Goal: Information Seeking & Learning: Learn about a topic

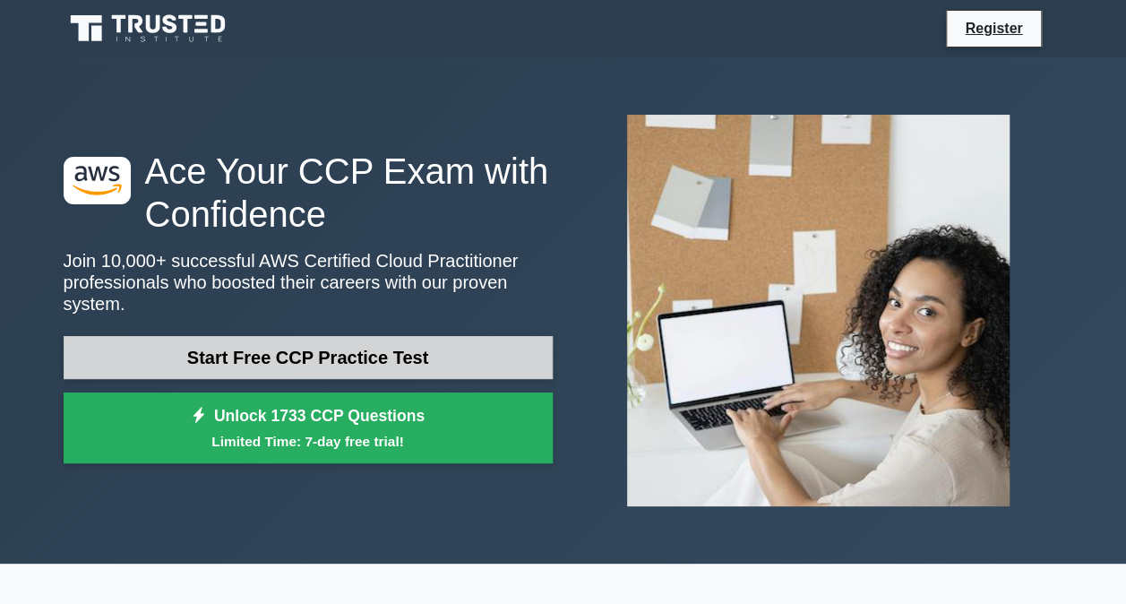
click at [339, 346] on link "Start Free CCP Practice Test" at bounding box center [308, 357] width 489 height 43
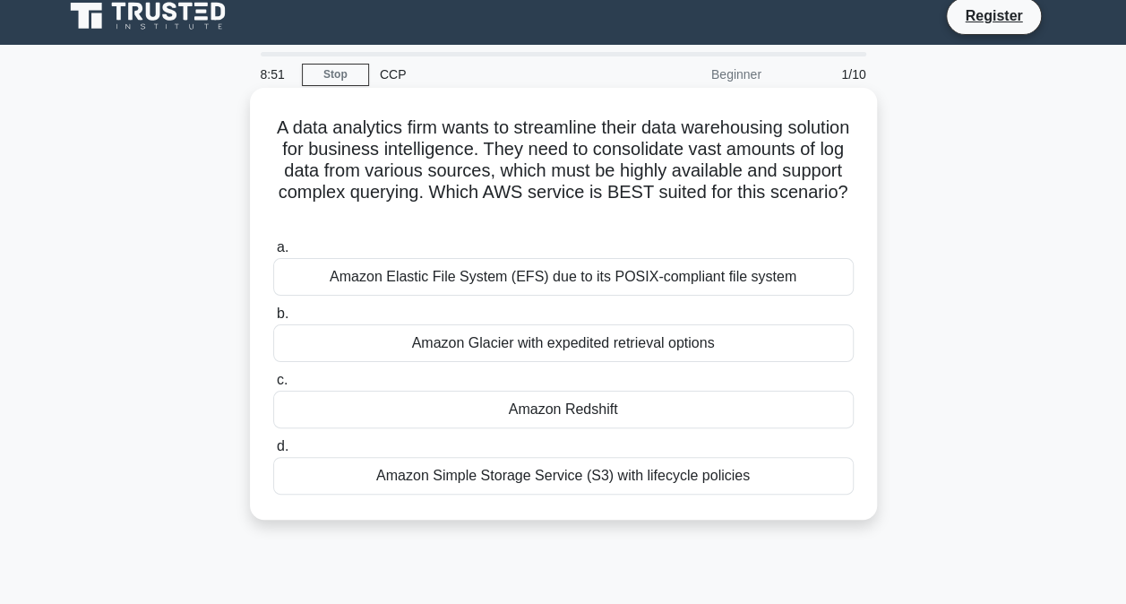
scroll to position [9, 0]
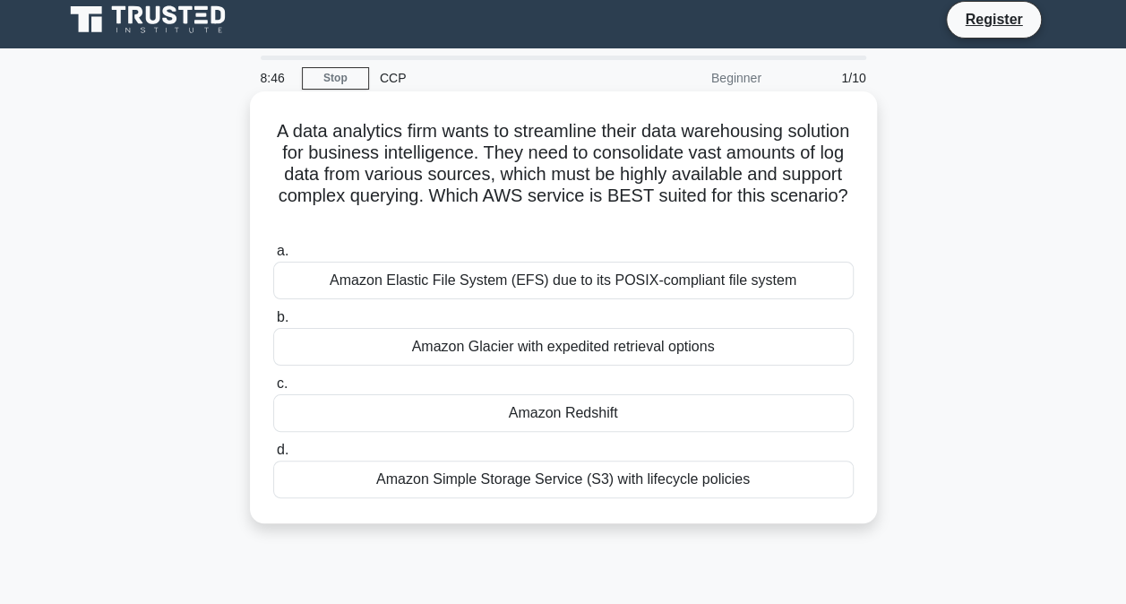
click at [563, 487] on div "Amazon Simple Storage Service (S3) with lifecycle policies" at bounding box center [563, 479] width 580 height 38
click at [273, 456] on input "d. Amazon Simple Storage Service (S3) with lifecycle policies" at bounding box center [273, 450] width 0 height 12
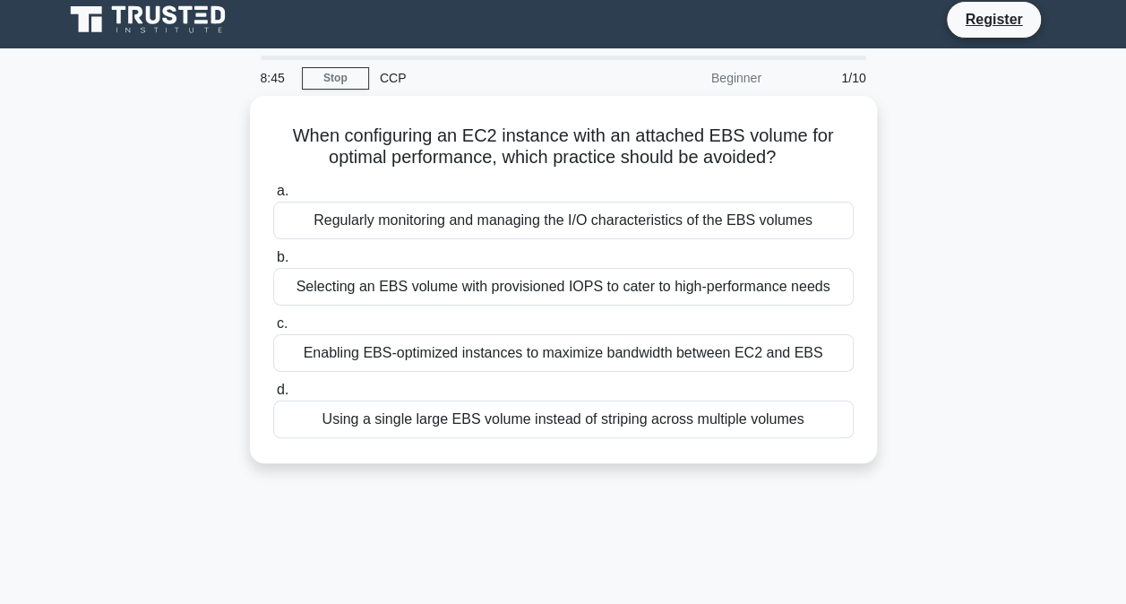
scroll to position [0, 0]
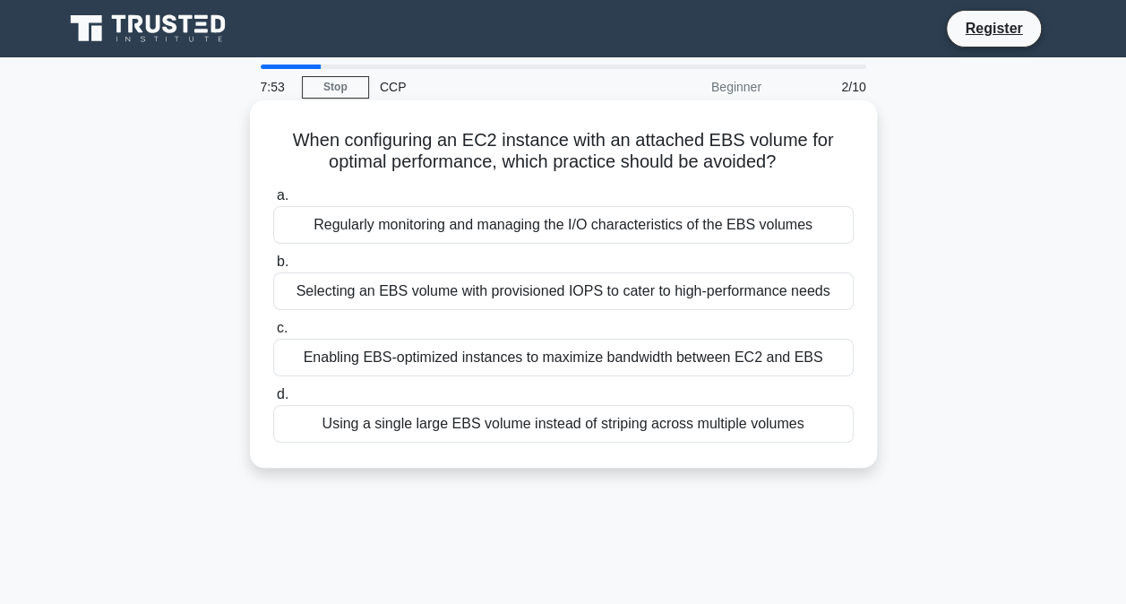
click at [467, 432] on div "Using a single large EBS volume instead of striping across multiple volumes" at bounding box center [563, 424] width 580 height 38
click at [273, 400] on input "d. Using a single large EBS volume instead of striping across multiple volumes" at bounding box center [273, 395] width 0 height 12
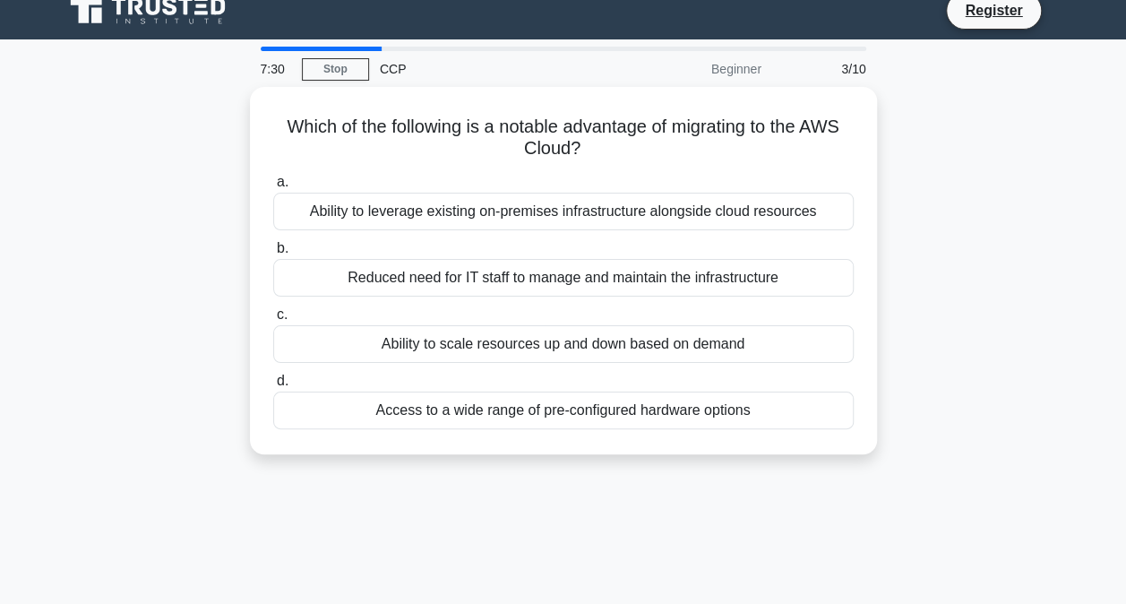
scroll to position [19, 0]
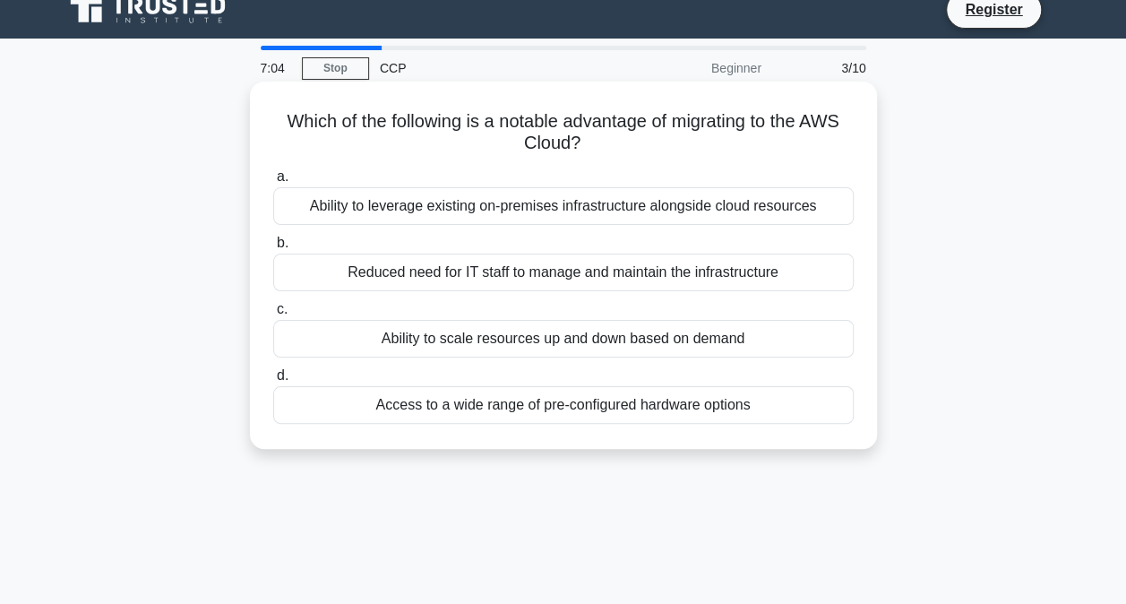
click at [735, 336] on div "Ability to scale resources up and down based on demand" at bounding box center [563, 339] width 580 height 38
click at [273, 315] on input "c. Ability to scale resources up and down based on demand" at bounding box center [273, 310] width 0 height 12
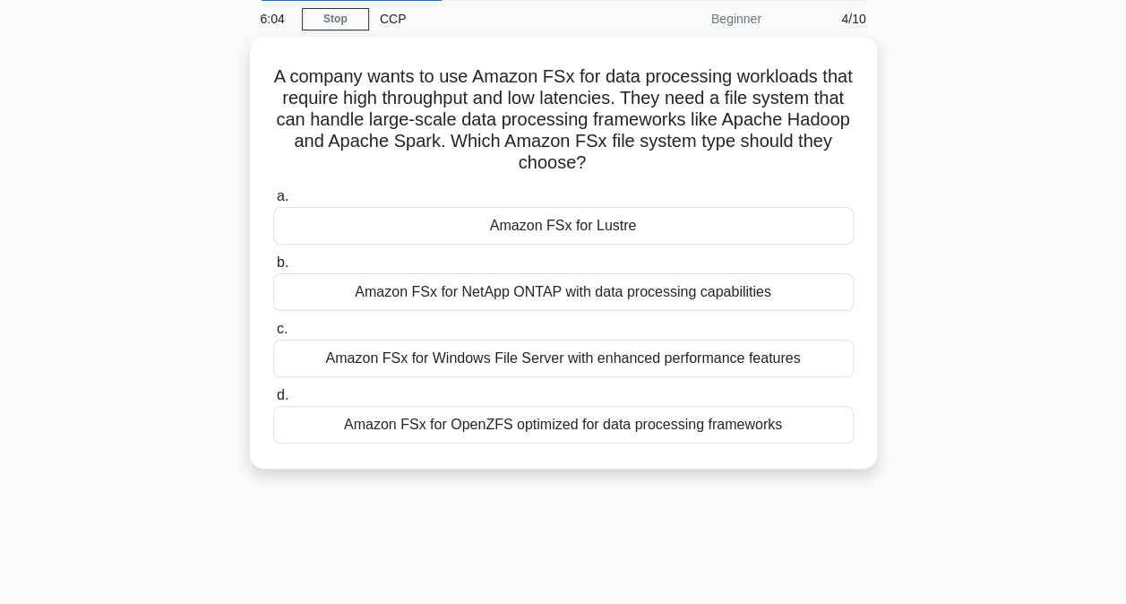
scroll to position [73, 0]
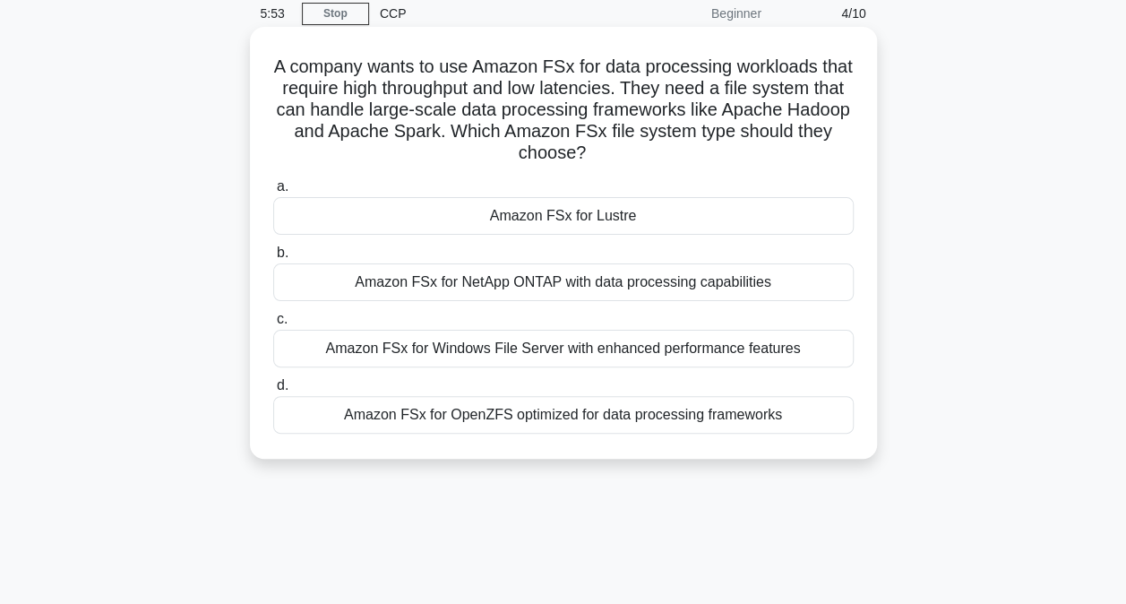
click at [795, 348] on div "Amazon FSx for Windows File Server with enhanced performance features" at bounding box center [563, 349] width 580 height 38
click at [273, 325] on input "c. Amazon FSx for Windows File Server with enhanced performance features" at bounding box center [273, 319] width 0 height 12
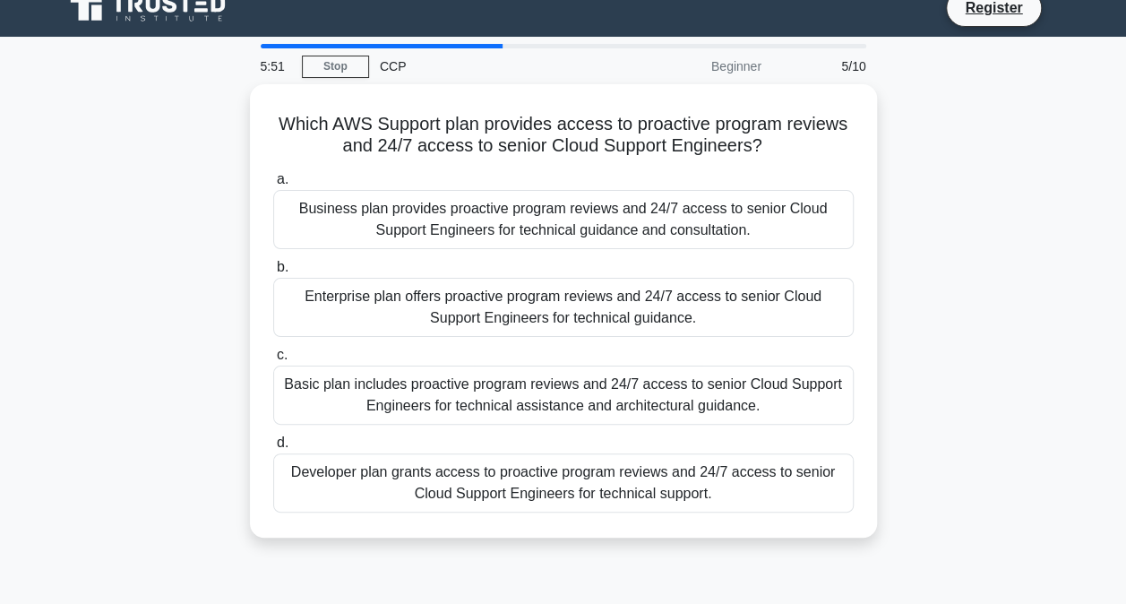
scroll to position [0, 0]
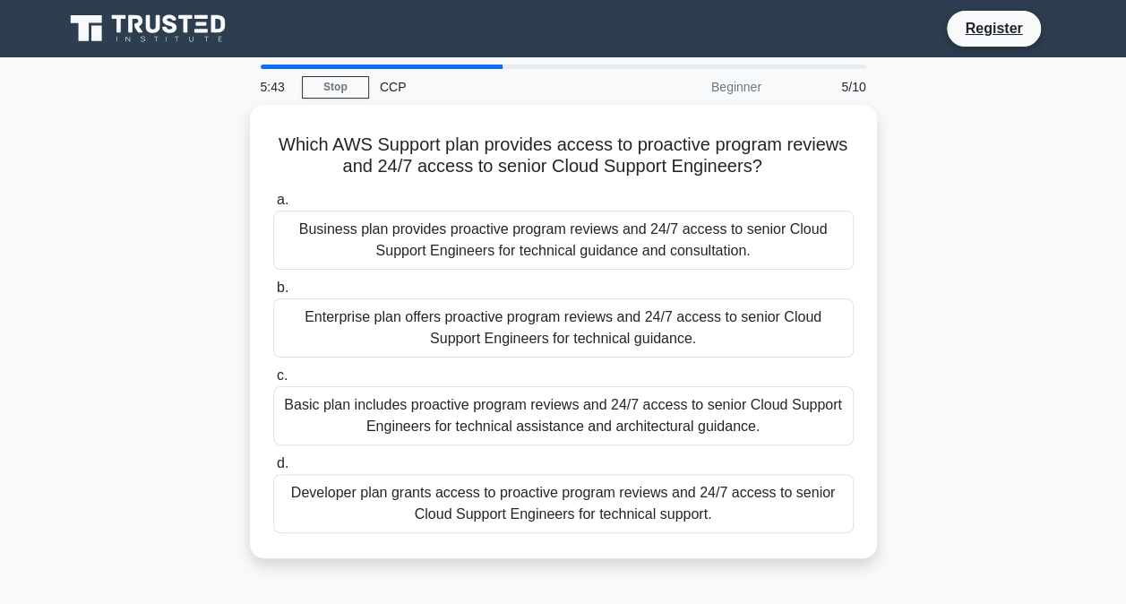
click at [973, 300] on div "Which AWS Support plan provides access to proactive program reviews and 24/7 ac…" at bounding box center [563, 342] width 1021 height 475
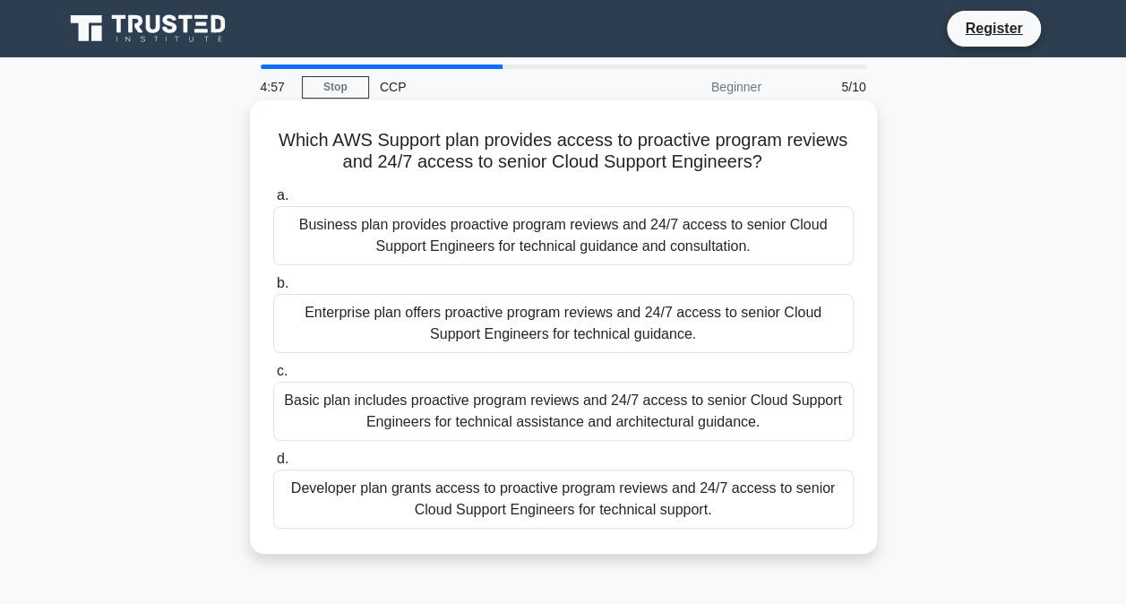
click at [445, 327] on div "Enterprise plan offers proactive program reviews and 24/7 access to senior Clou…" at bounding box center [563, 323] width 580 height 59
click at [273, 289] on input "b. Enterprise plan offers proactive program reviews and 24/7 access to senior C…" at bounding box center [273, 284] width 0 height 12
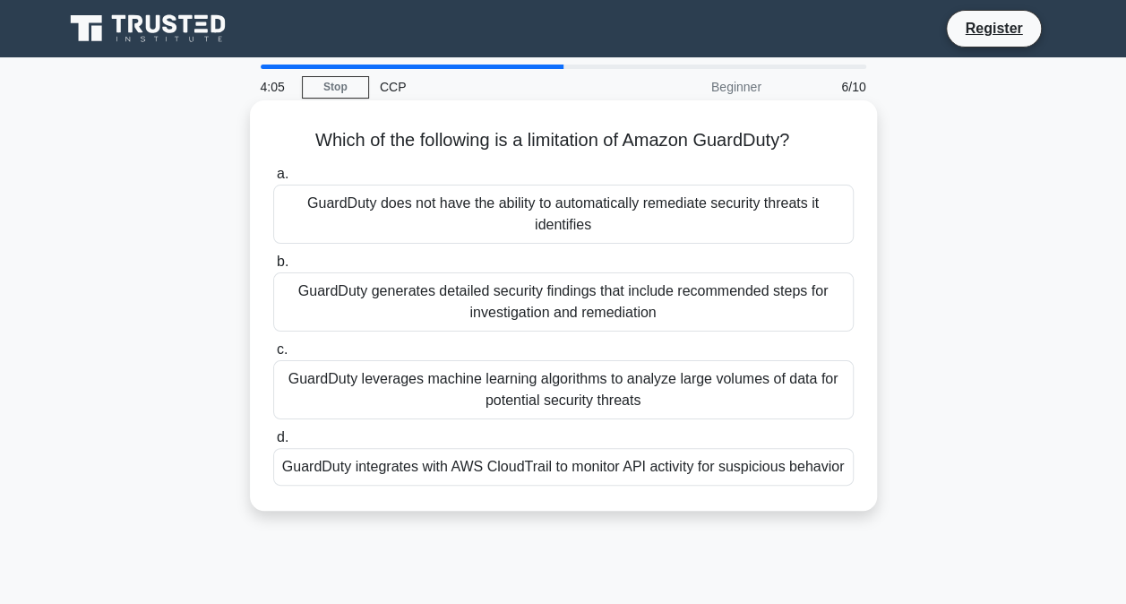
click at [601, 299] on div "GuardDuty generates detailed security findings that include recommended steps f…" at bounding box center [563, 301] width 580 height 59
click at [273, 268] on input "b. GuardDuty generates detailed security findings that include recommended step…" at bounding box center [273, 262] width 0 height 12
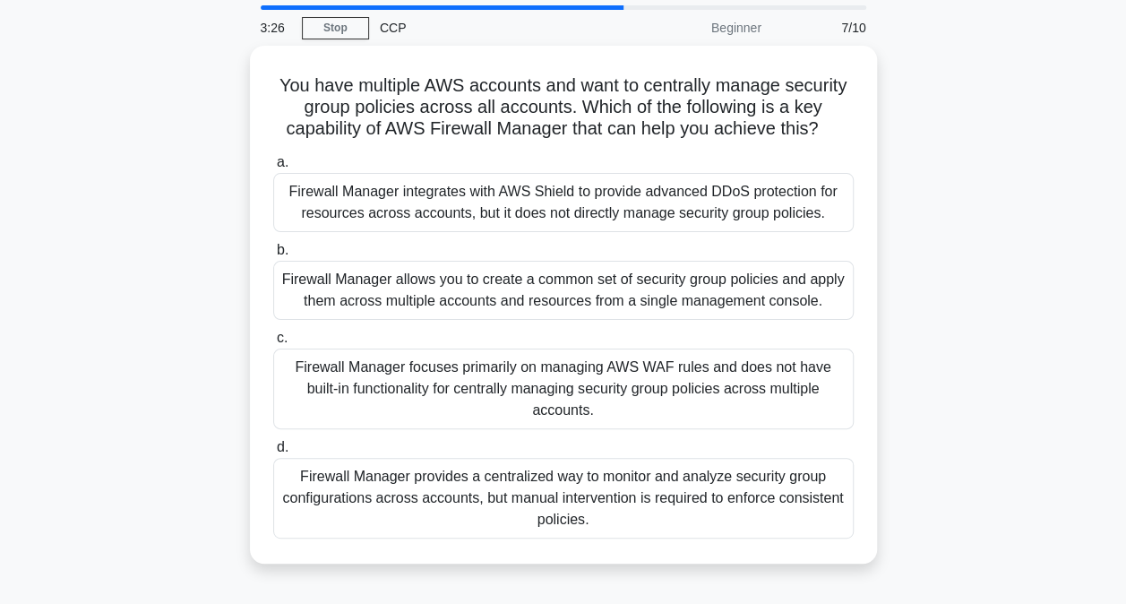
scroll to position [64, 0]
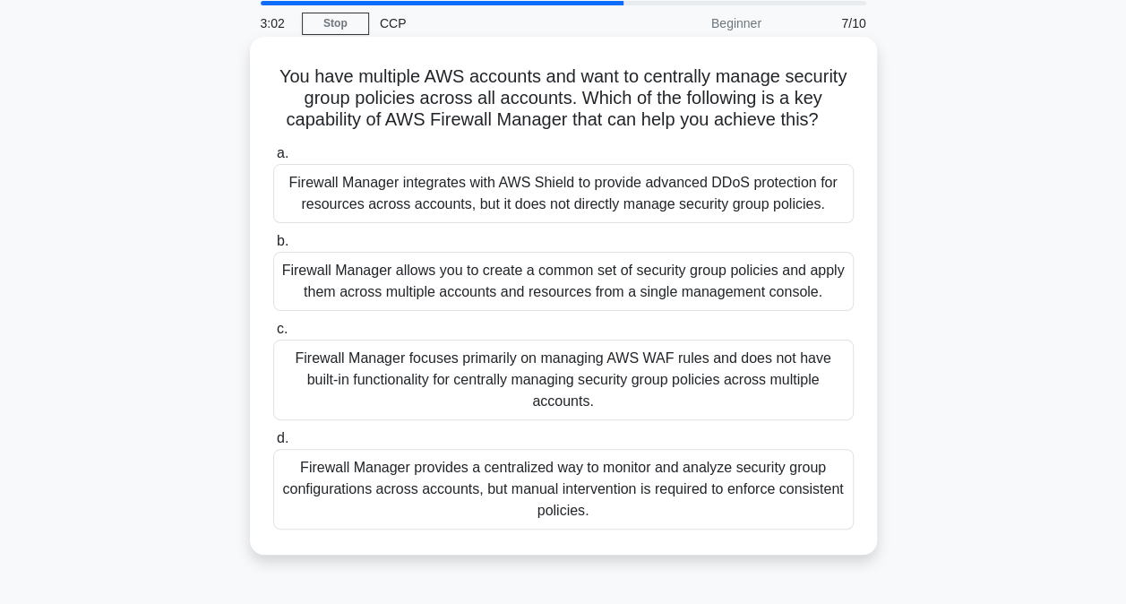
drag, startPoint x: 269, startPoint y: 72, endPoint x: 844, endPoint y: 127, distance: 577.6
click at [844, 127] on div "You have multiple AWS accounts and want to centrally manage security group poli…" at bounding box center [563, 295] width 613 height 503
copy h5 "You have multiple AWS accounts and want to centrally manage security group poli…"
click at [656, 477] on div "Firewall Manager provides a centralized way to monitor and analyze security gro…" at bounding box center [563, 489] width 580 height 81
click at [273, 444] on input "d. Firewall Manager provides a centralized way to monitor and analyze security …" at bounding box center [273, 439] width 0 height 12
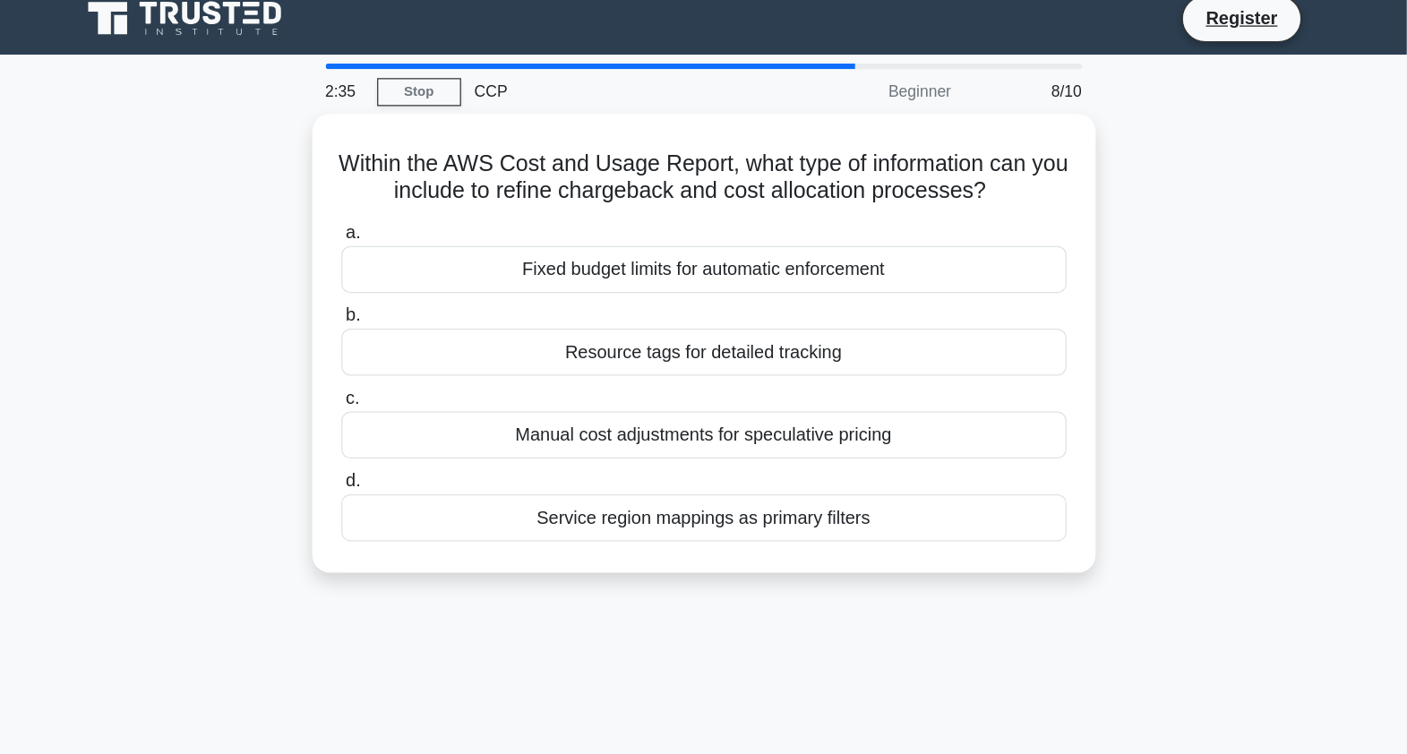
scroll to position [0, 0]
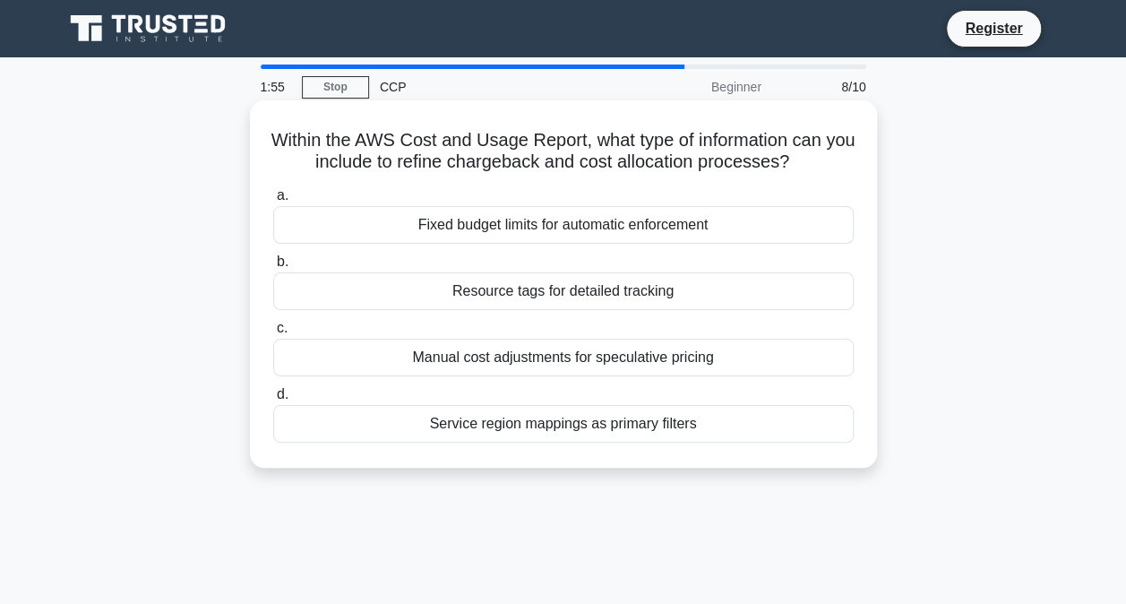
click at [577, 222] on div "Fixed budget limits for automatic enforcement" at bounding box center [563, 225] width 580 height 38
click at [273, 201] on input "a. Fixed budget limits for automatic enforcement" at bounding box center [273, 196] width 0 height 12
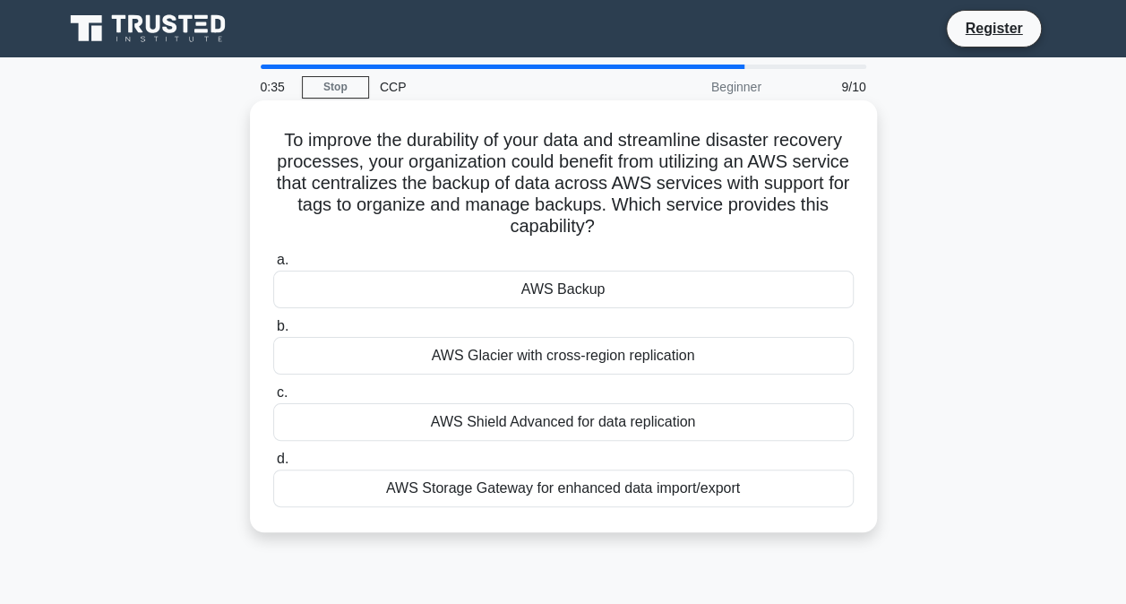
click at [648, 371] on div "AWS Glacier with cross-region replication" at bounding box center [563, 356] width 580 height 38
click at [273, 332] on input "b. AWS Glacier with cross-region replication" at bounding box center [273, 327] width 0 height 12
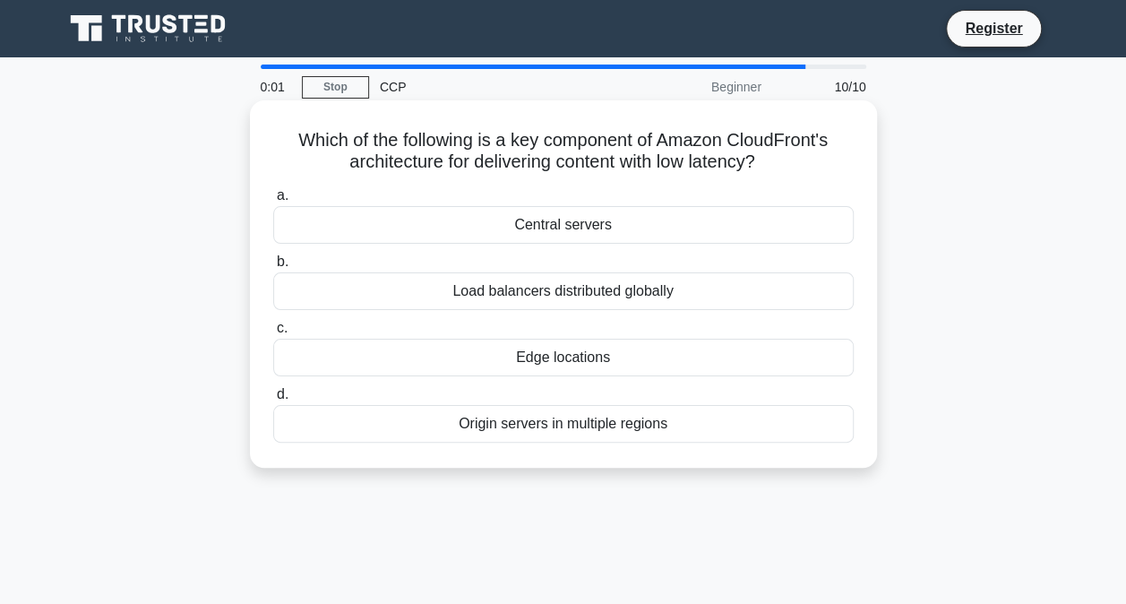
click at [621, 360] on div "Edge locations" at bounding box center [563, 358] width 580 height 38
click at [273, 334] on input "c. Edge locations" at bounding box center [273, 328] width 0 height 12
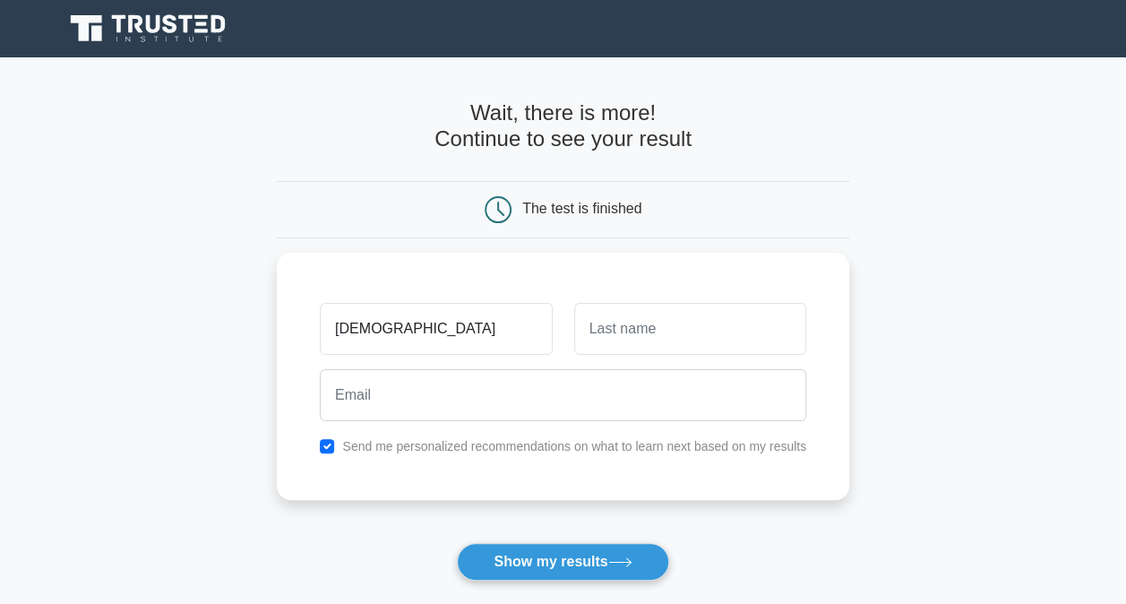
type input "[DEMOGRAPHIC_DATA]"
type input "Mittal"
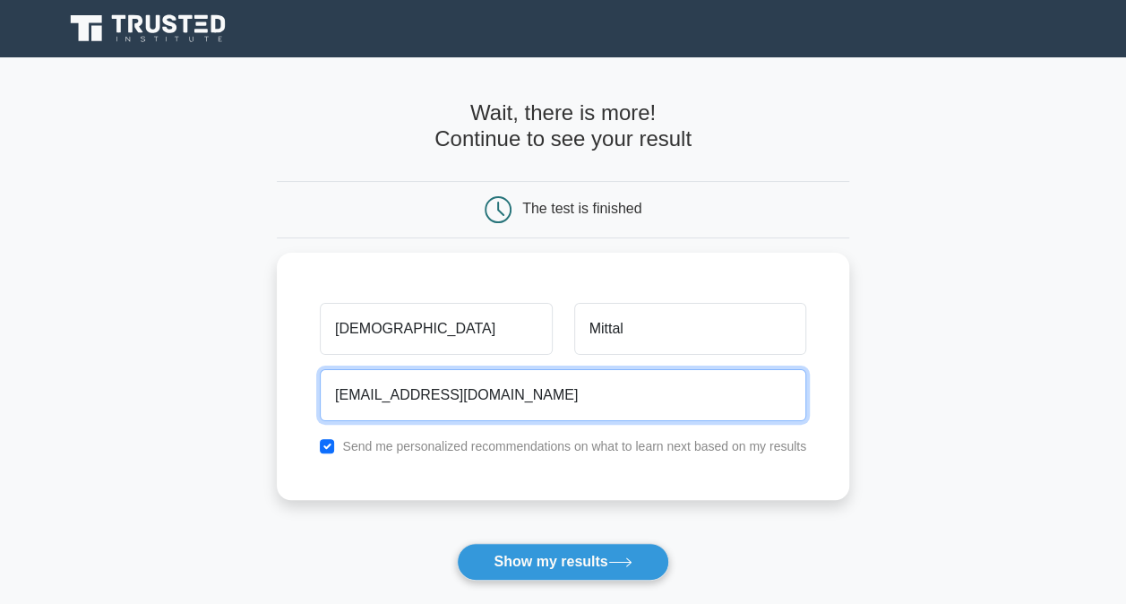
type input "sm8569965835@gmail.com"
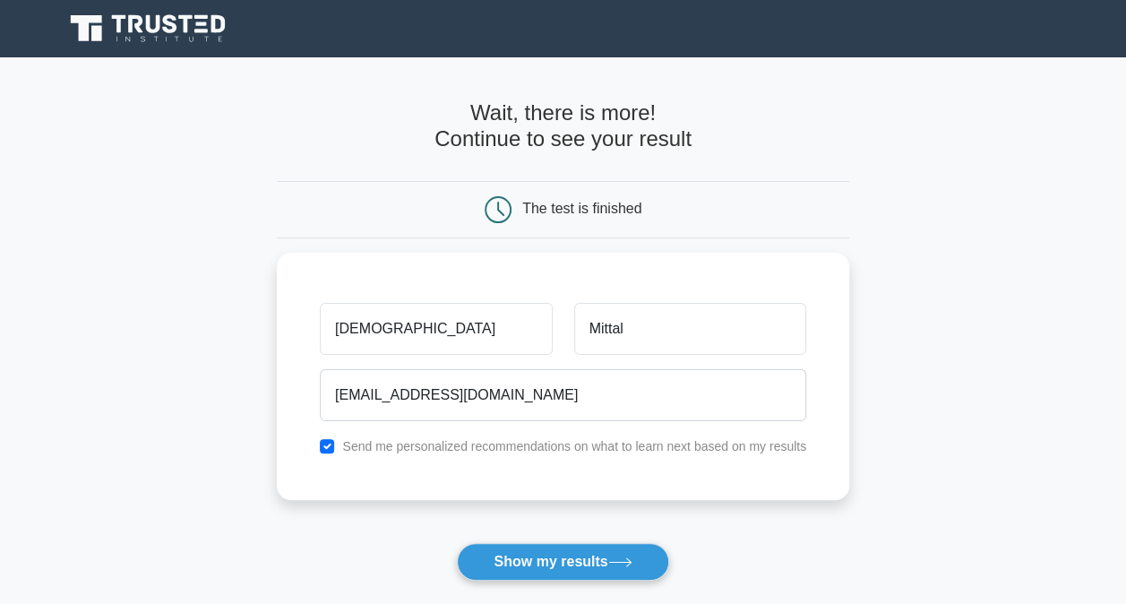
click at [457, 543] on button "Show my results" at bounding box center [562, 562] width 211 height 38
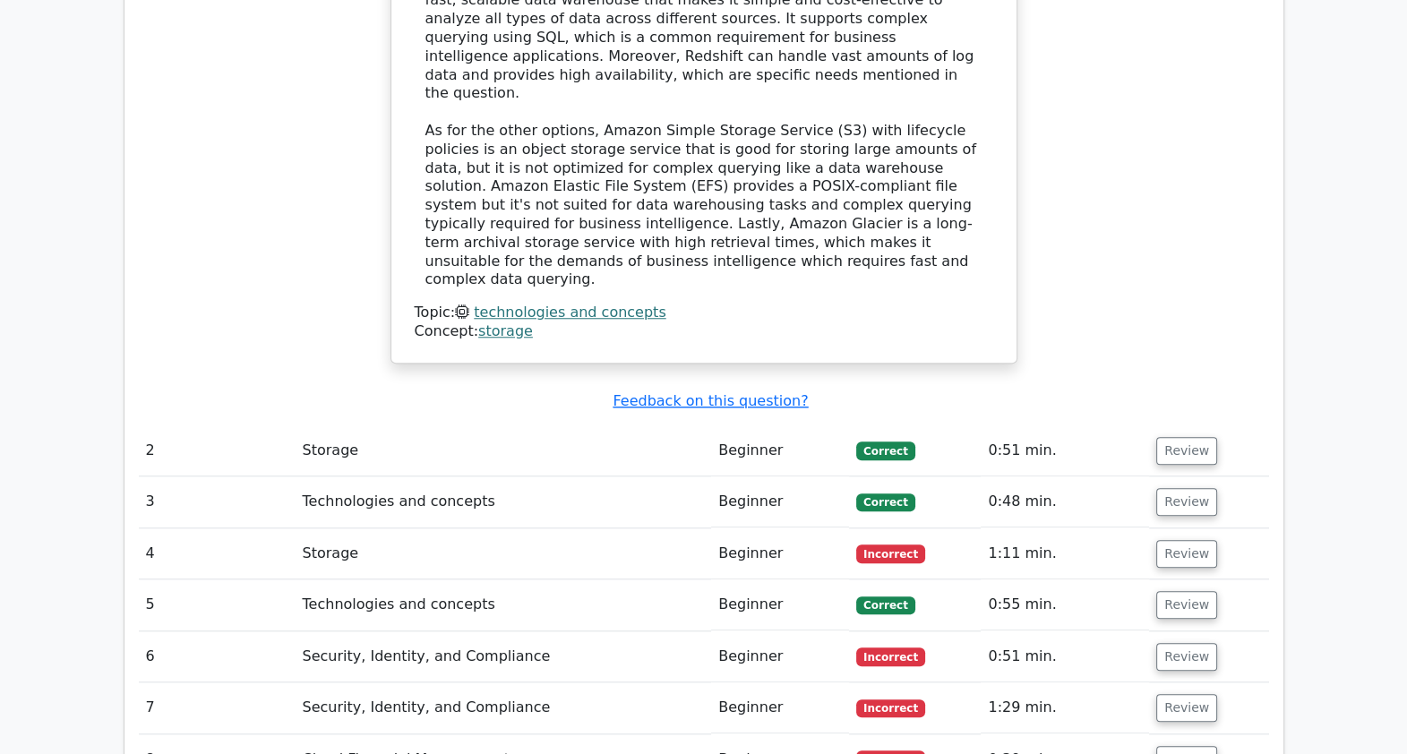
scroll to position [1967, 0]
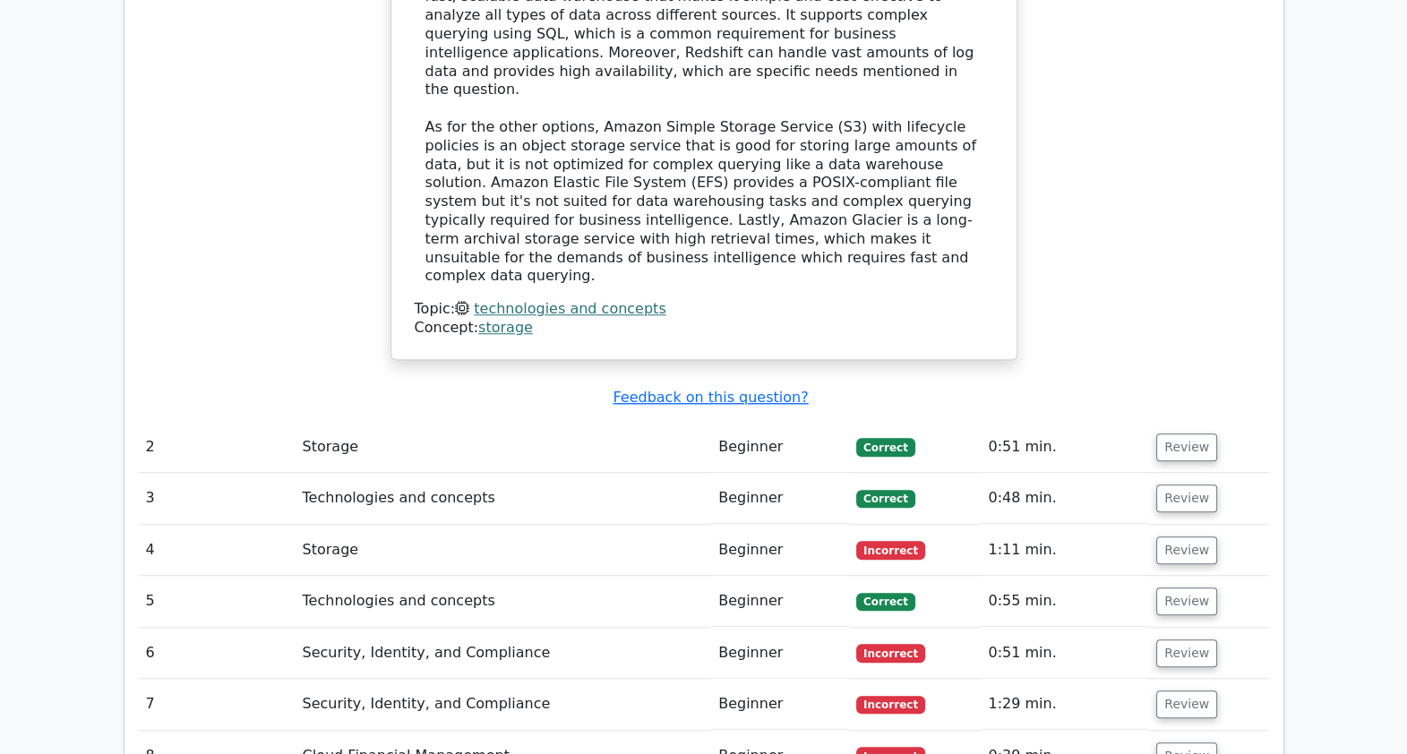
click at [956, 422] on td "Correct" at bounding box center [915, 447] width 132 height 51
click at [1125, 433] on button "Review" at bounding box center [1186, 447] width 61 height 28
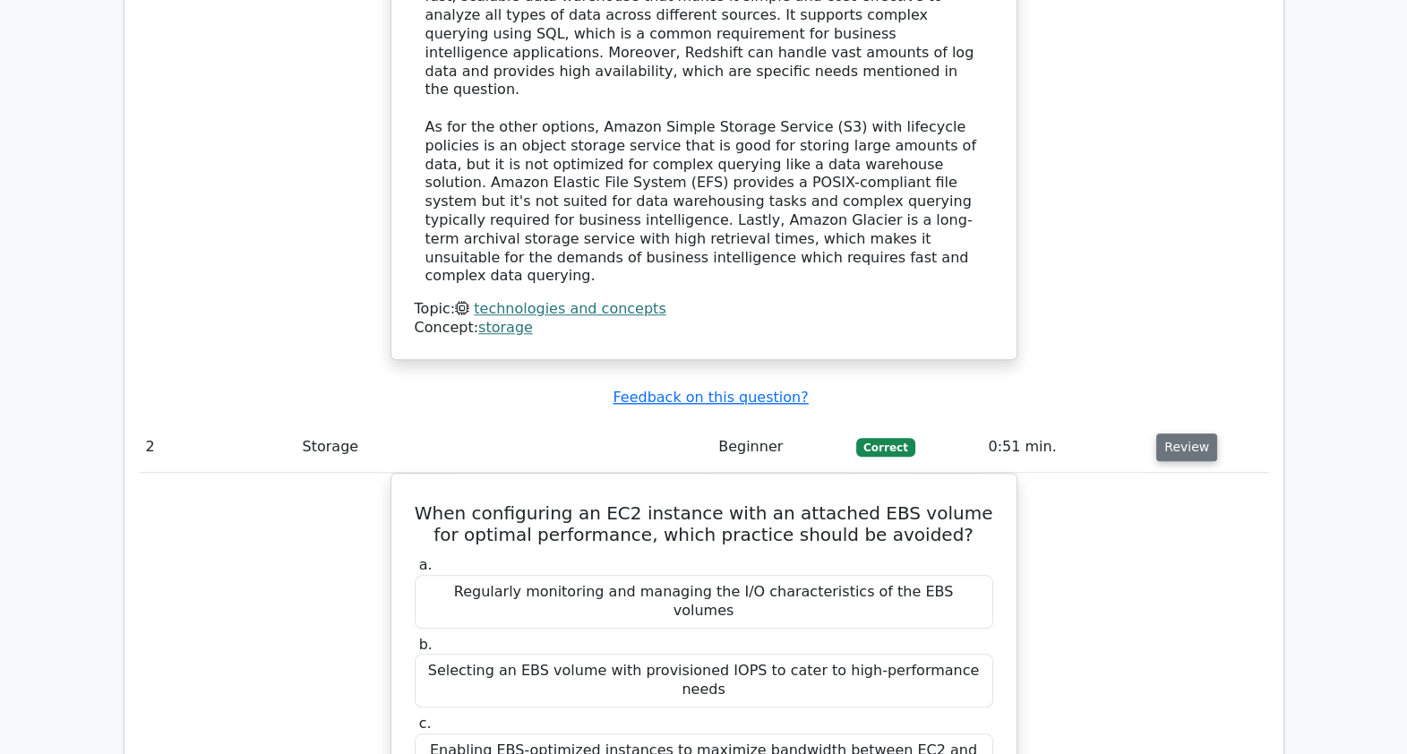
click at [1125, 433] on button "Review" at bounding box center [1186, 447] width 61 height 28
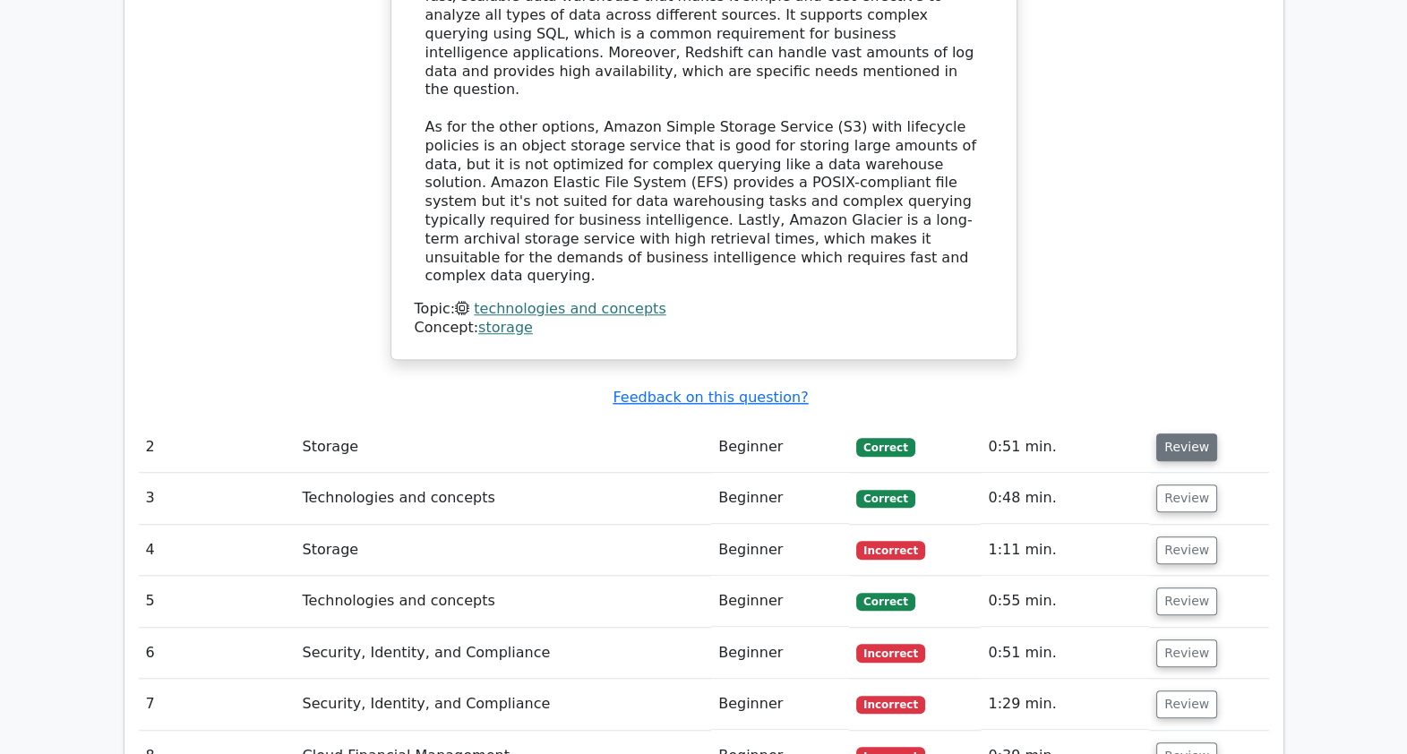
click at [1125, 433] on button "Review" at bounding box center [1186, 447] width 61 height 28
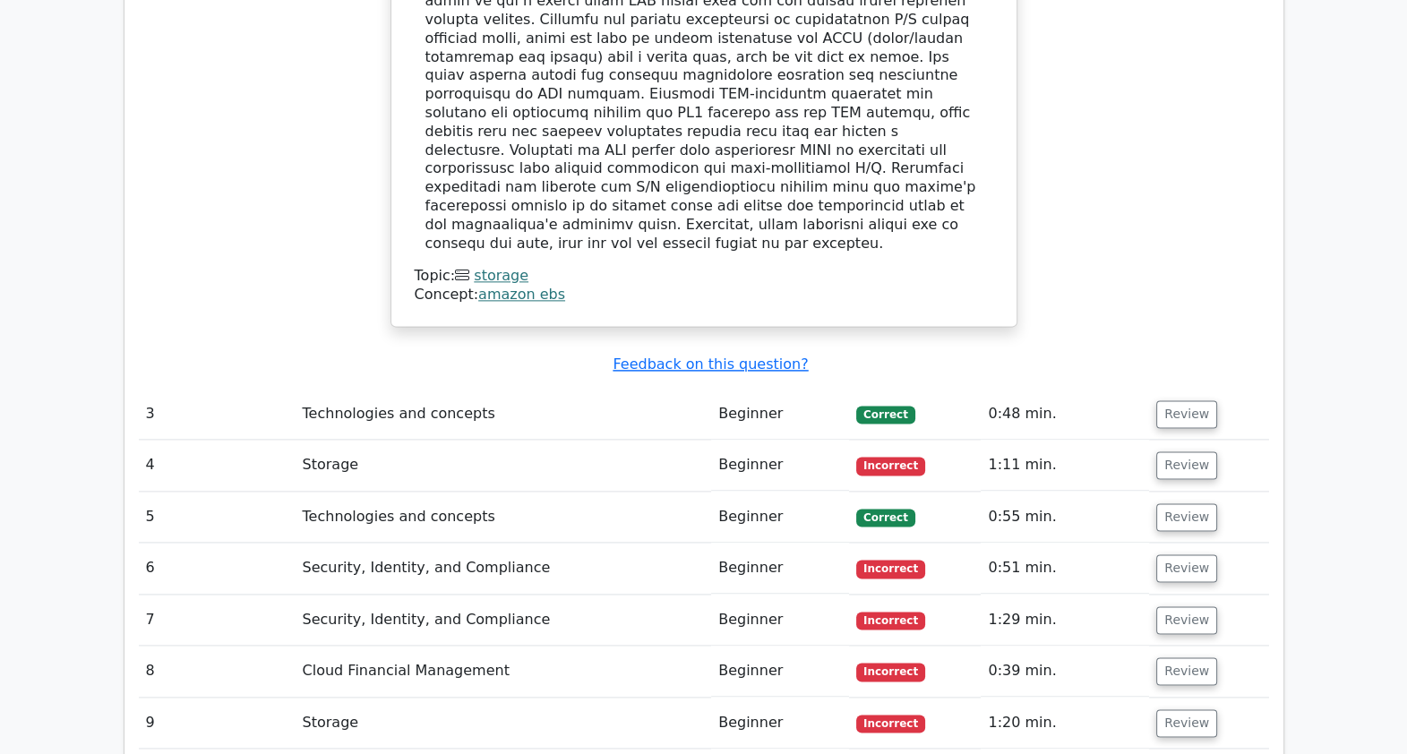
scroll to position [2912, 0]
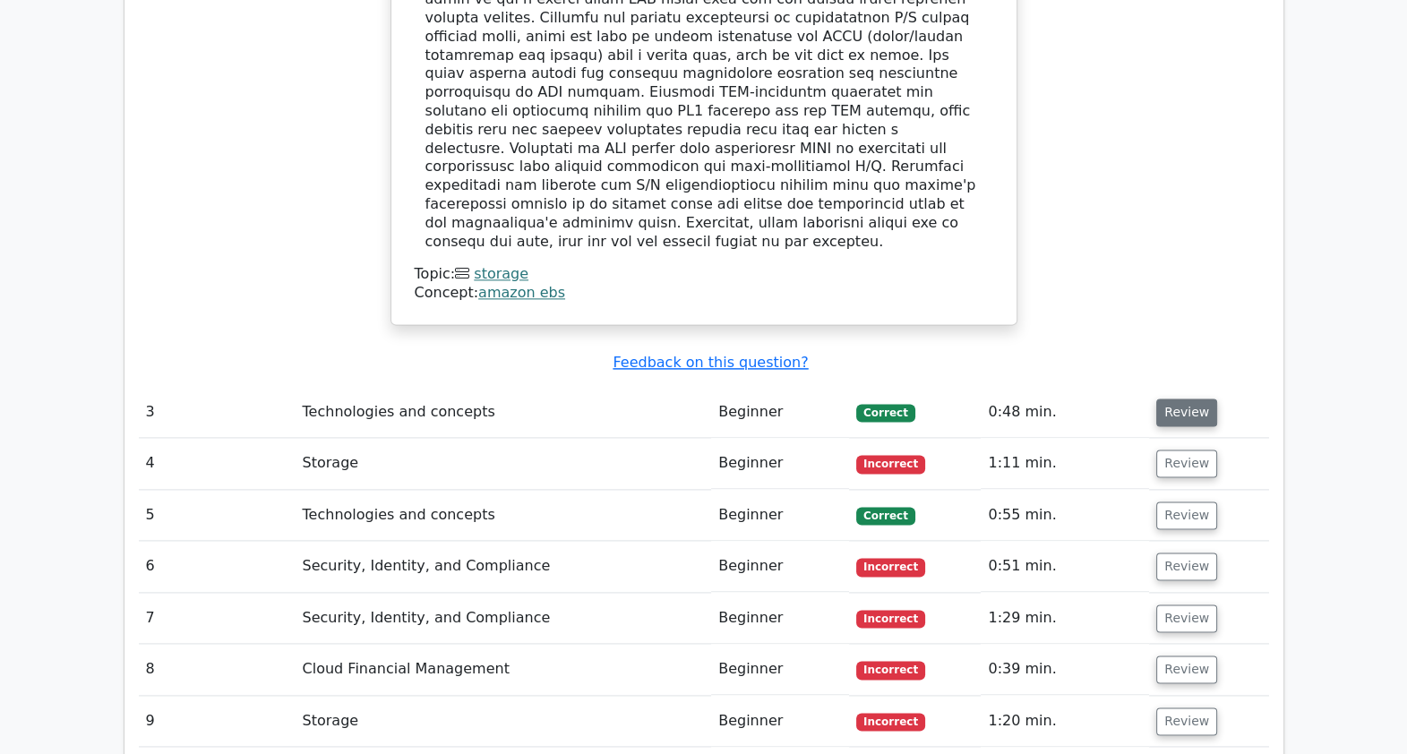
click at [1125, 399] on button "Review" at bounding box center [1186, 413] width 61 height 28
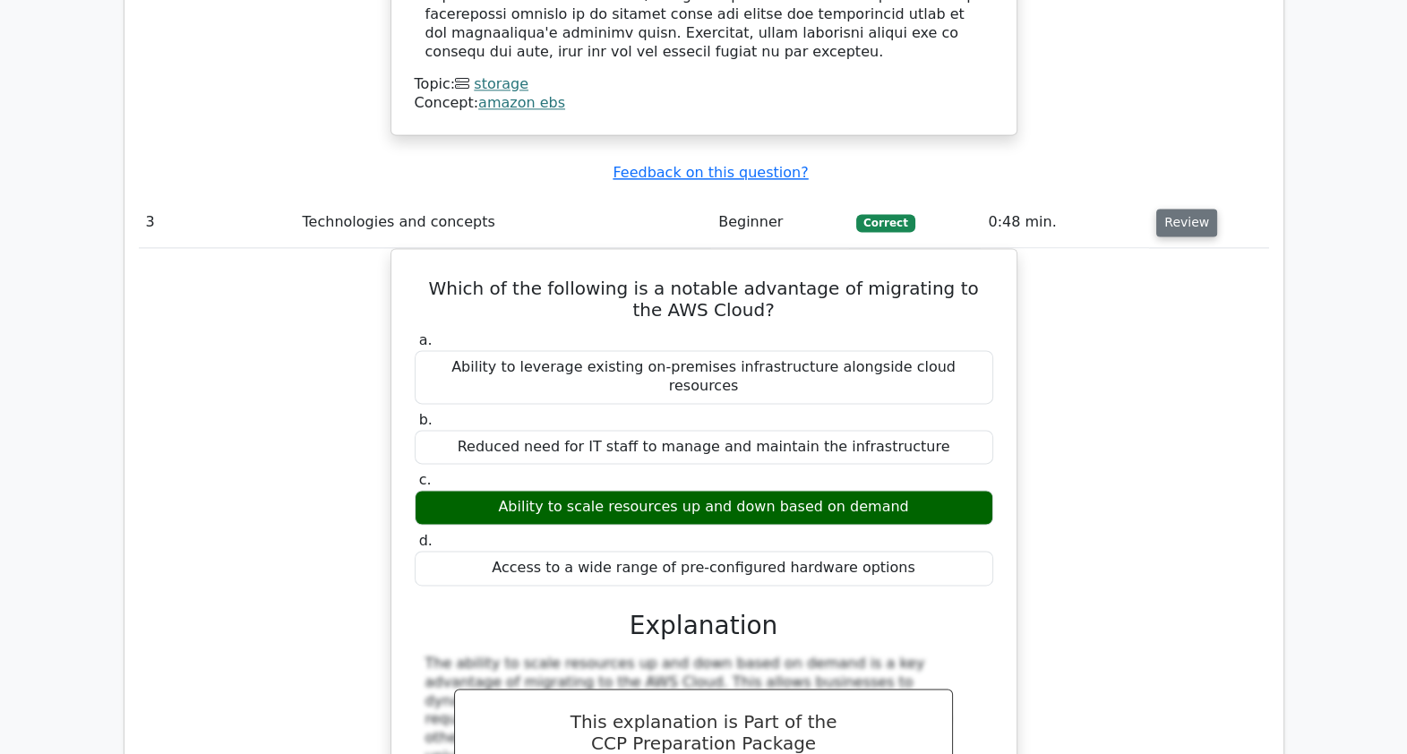
scroll to position [3103, 0]
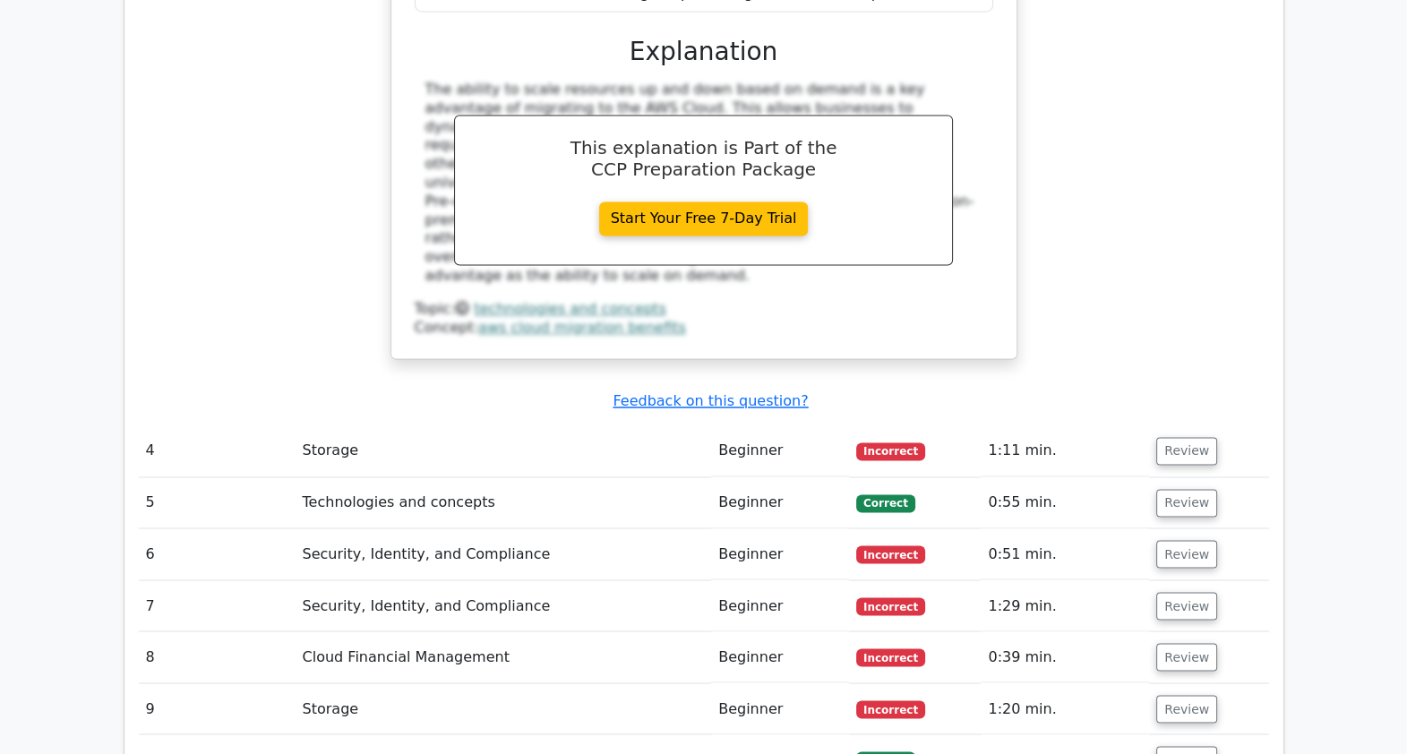
scroll to position [3681, 0]
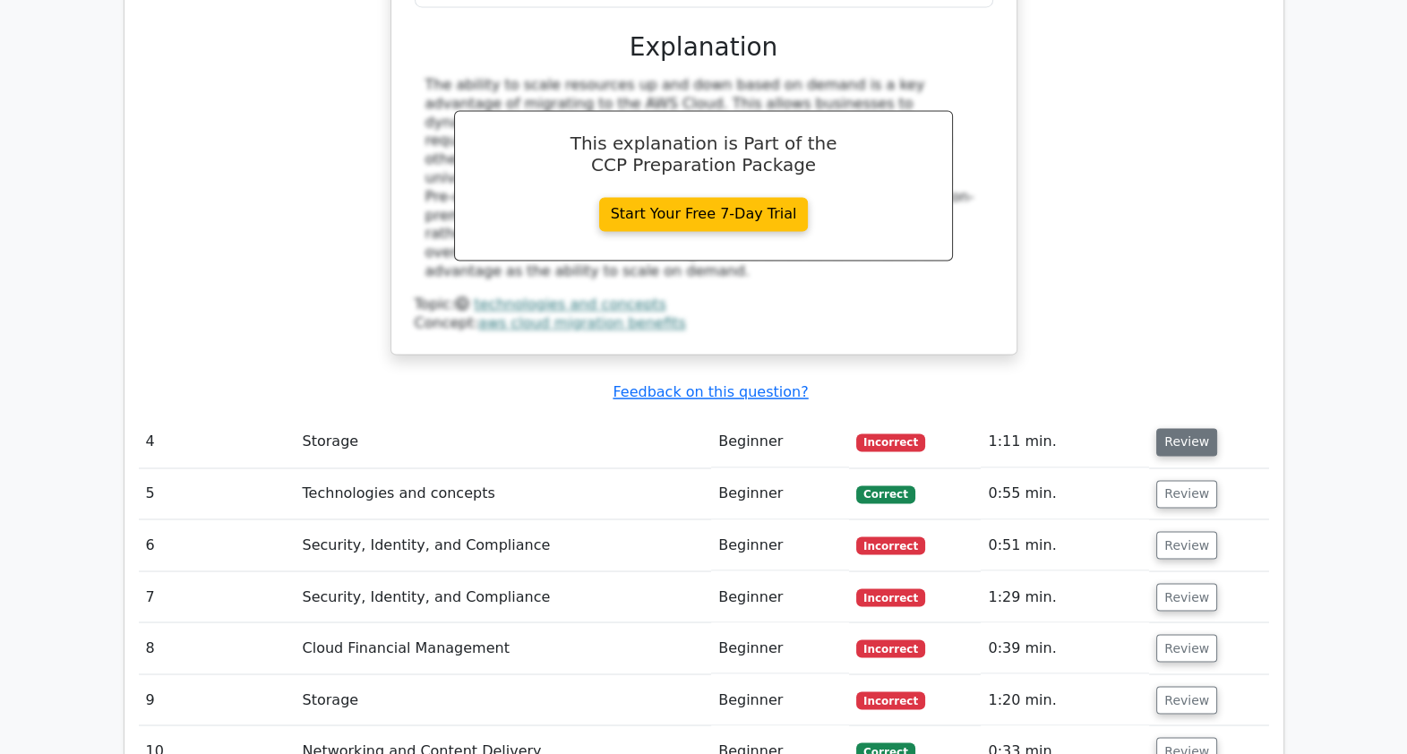
click at [1125, 428] on button "Review" at bounding box center [1186, 442] width 61 height 28
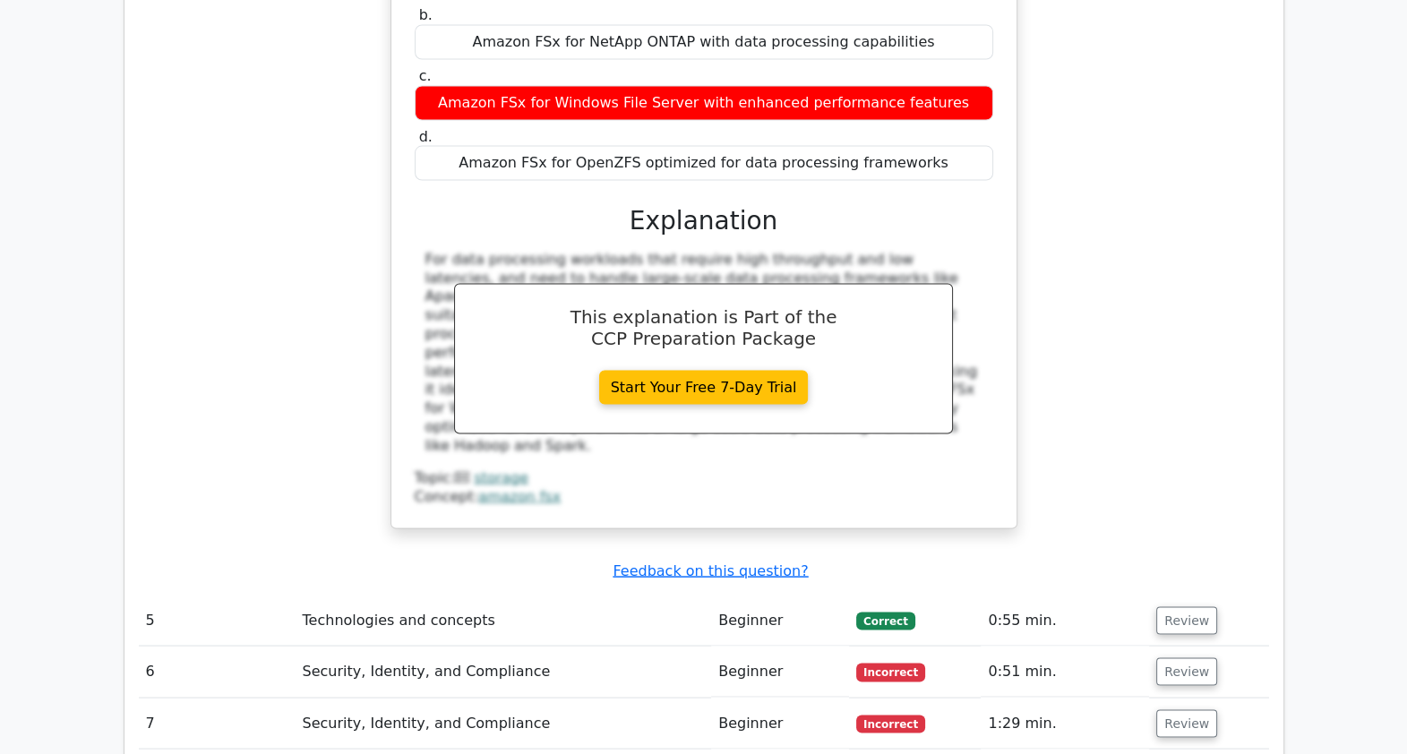
scroll to position [4368, 0]
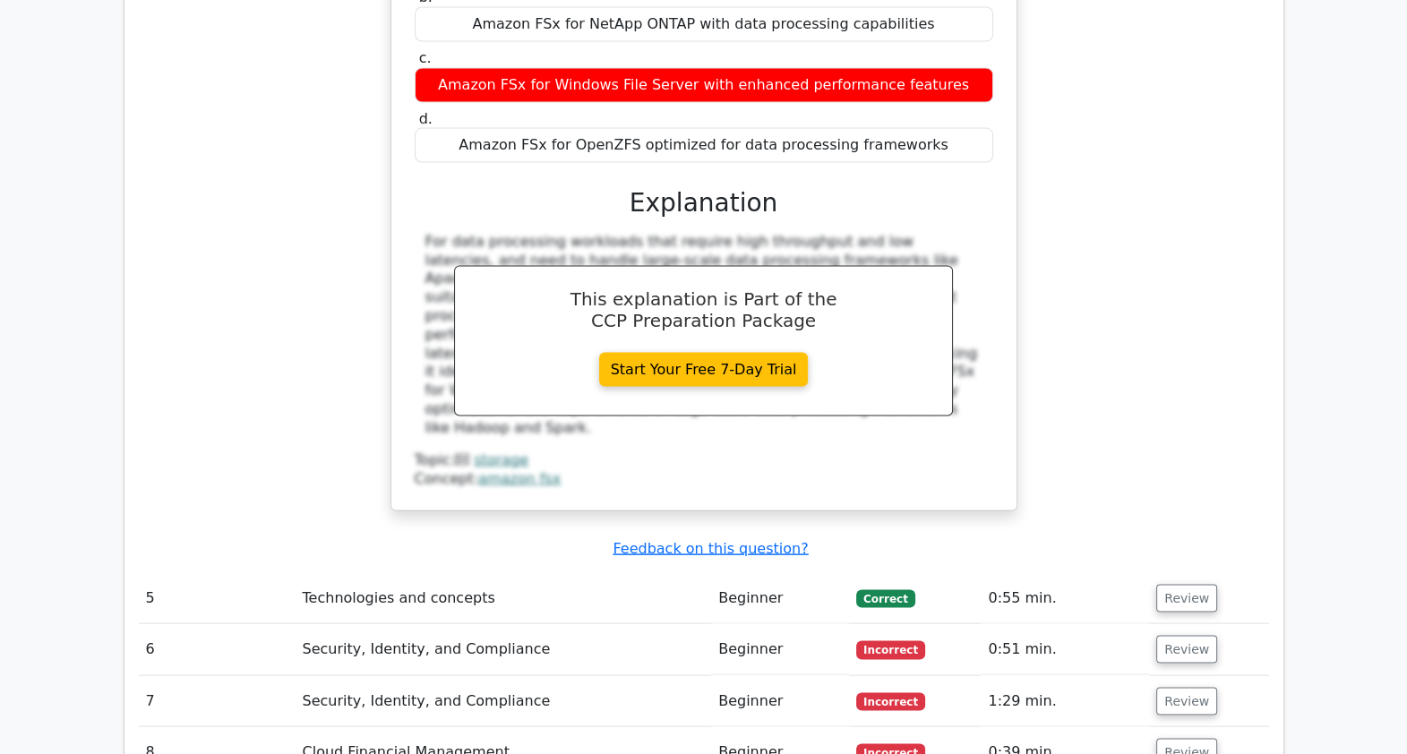
click at [1125, 309] on div "A company wants to use Amazon FSx for data processing workloads that require hi…" at bounding box center [704, 170] width 1130 height 778
click at [1125, 585] on button "Review" at bounding box center [1186, 599] width 61 height 28
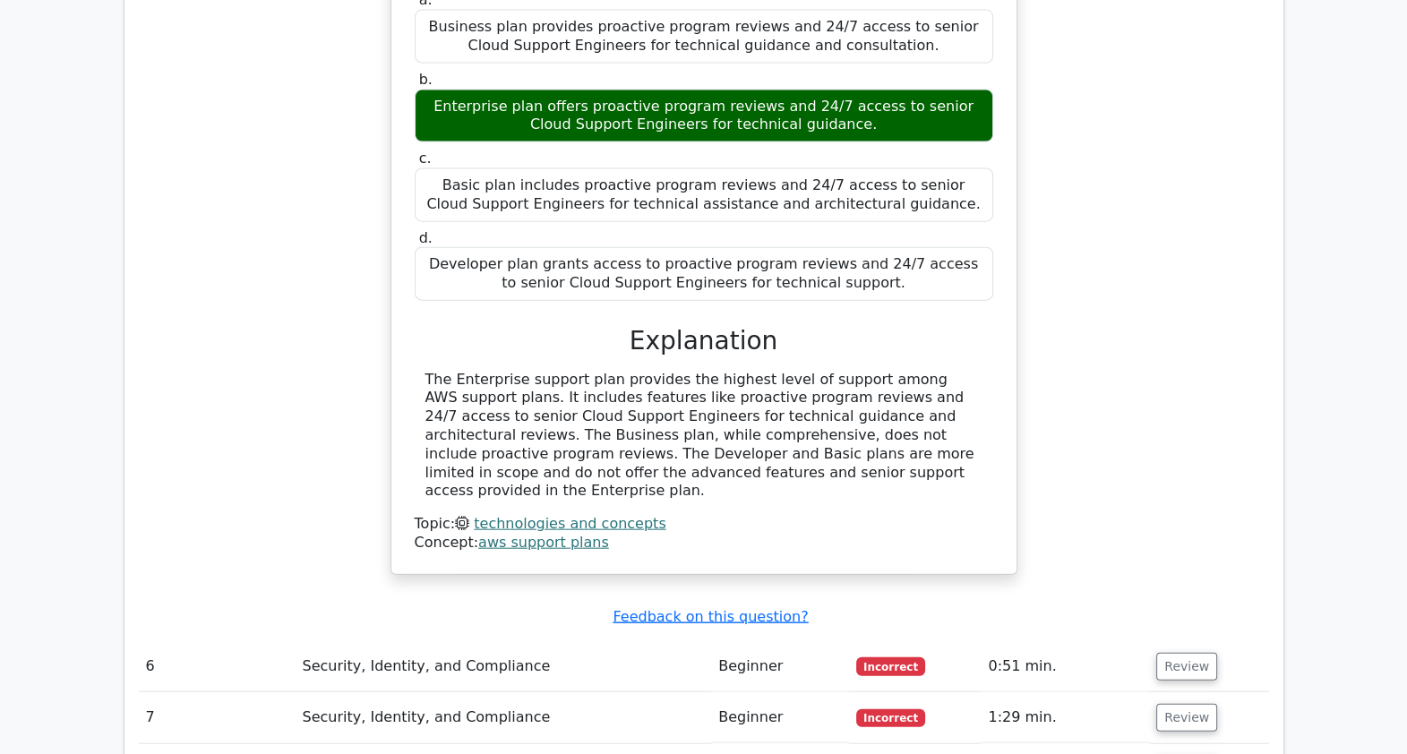
scroll to position [5082, 0]
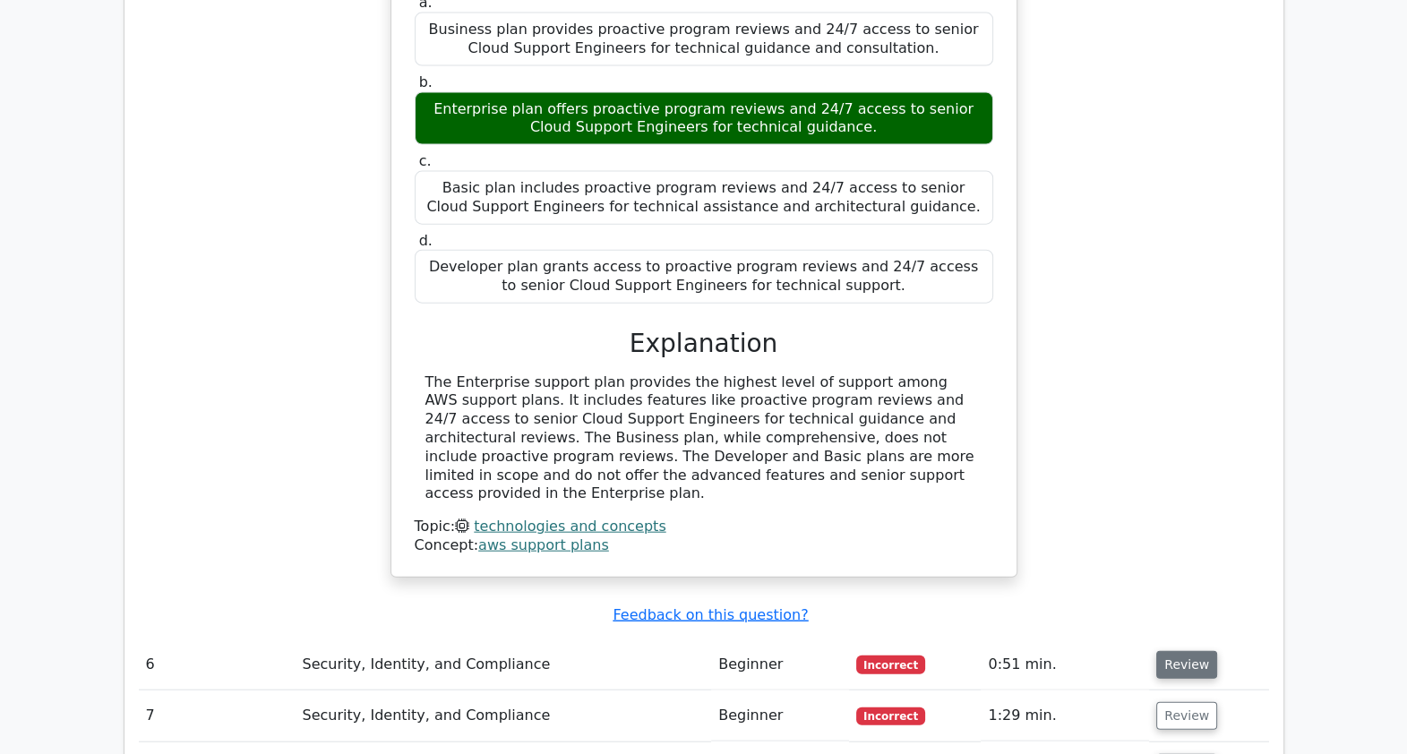
click at [1125, 603] on button "Review" at bounding box center [1186, 665] width 61 height 28
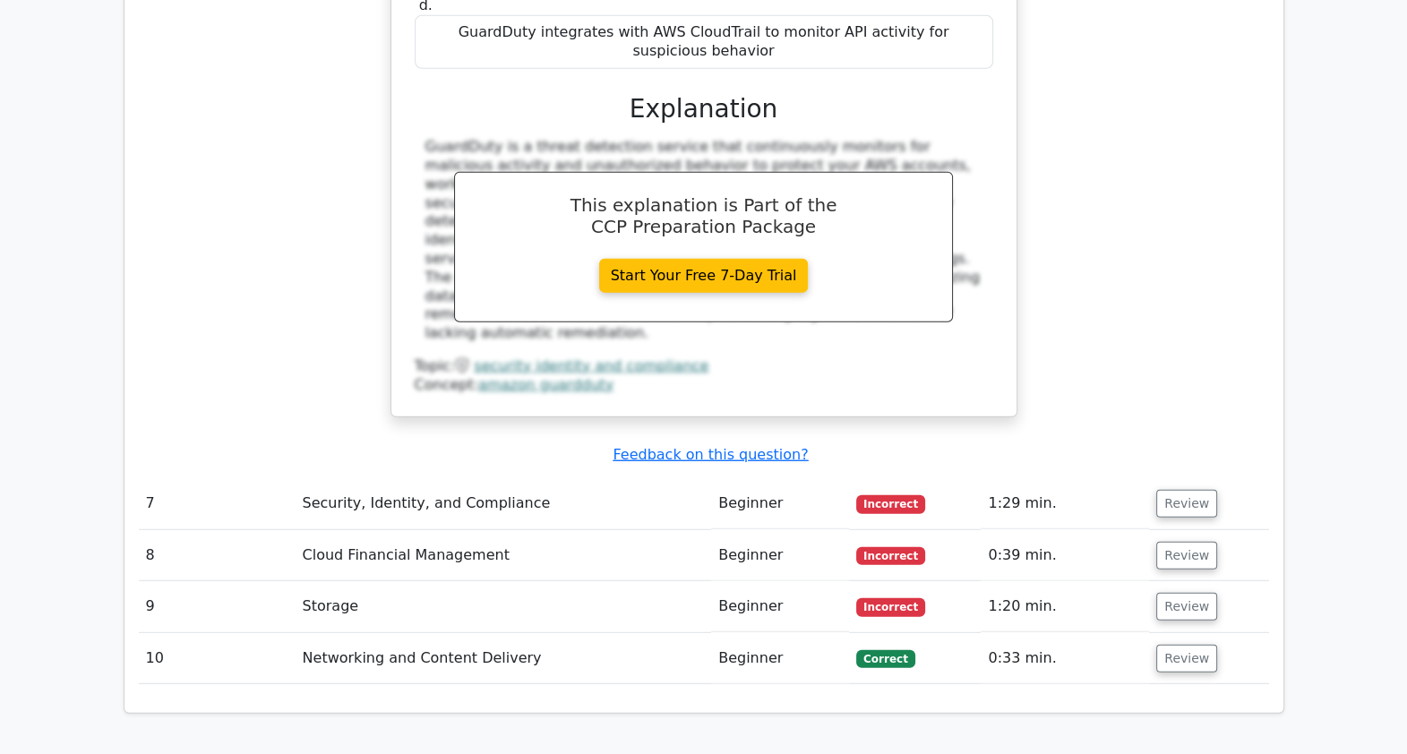
scroll to position [6078, 0]
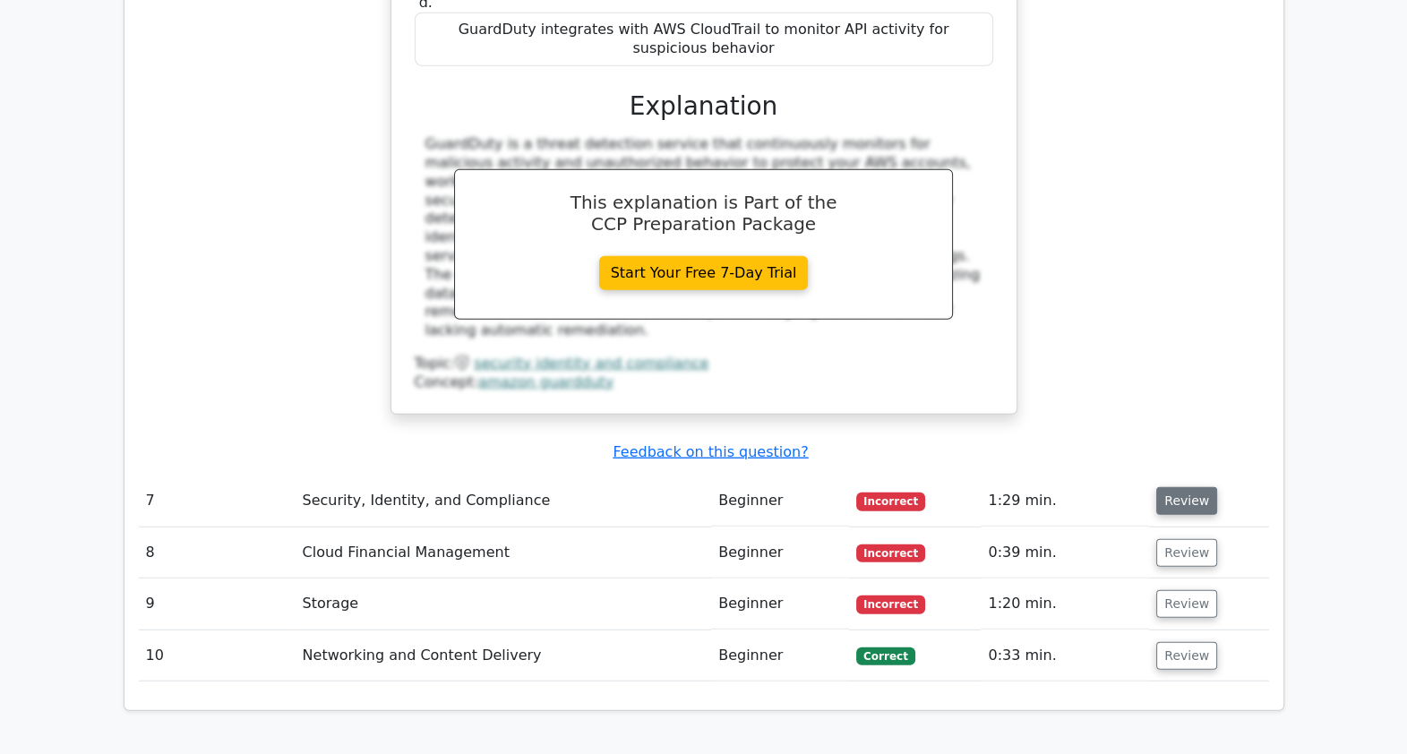
click at [1125, 487] on button "Review" at bounding box center [1186, 501] width 61 height 28
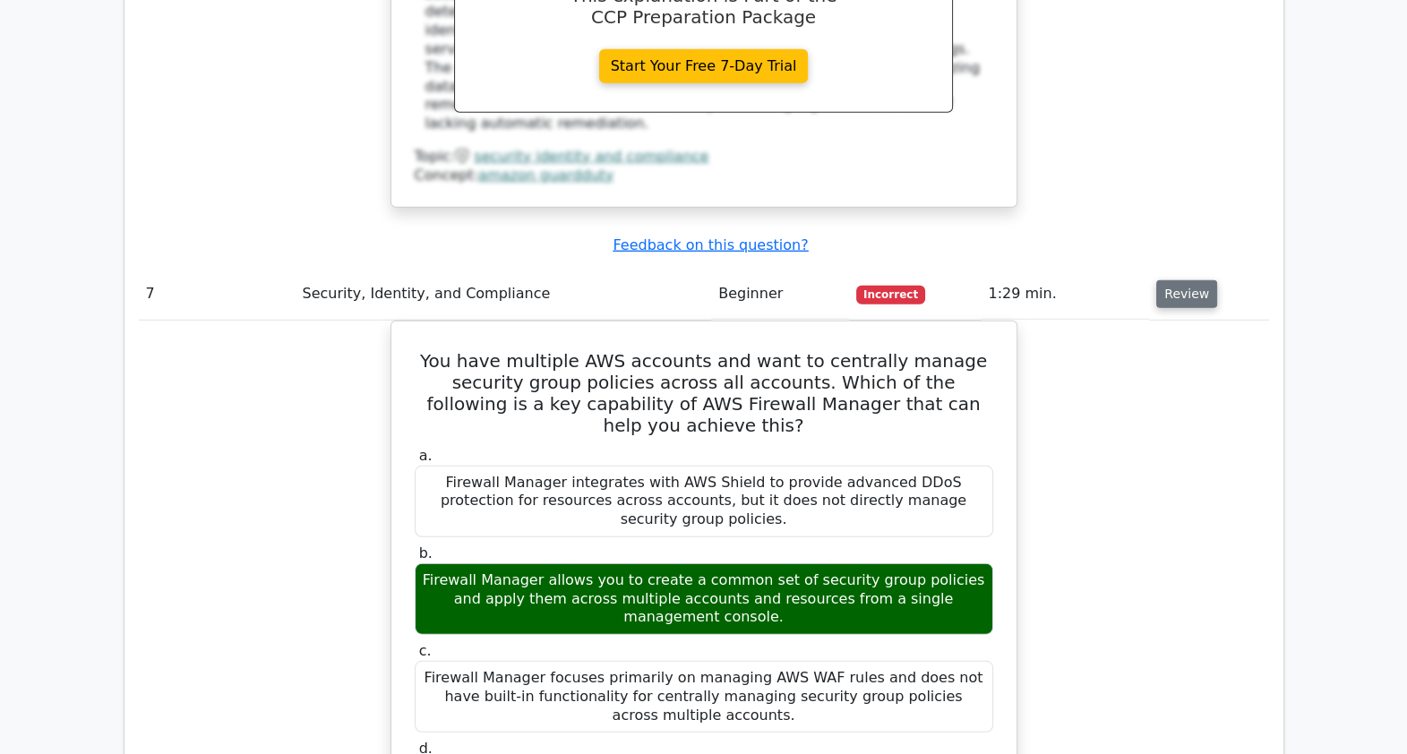
scroll to position [6282, 0]
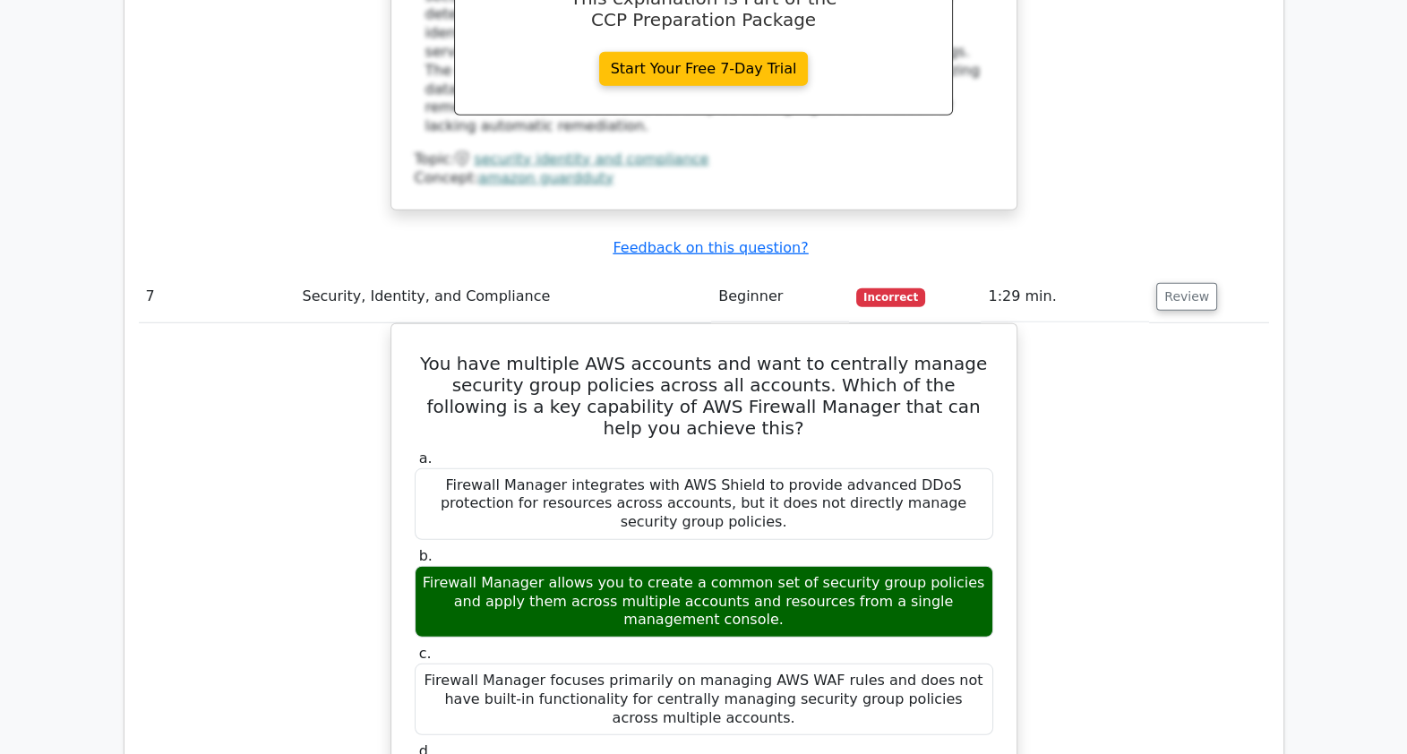
click at [1093, 323] on div "You have multiple AWS accounts and want to centrally manage security group poli…" at bounding box center [704, 760] width 1130 height 874
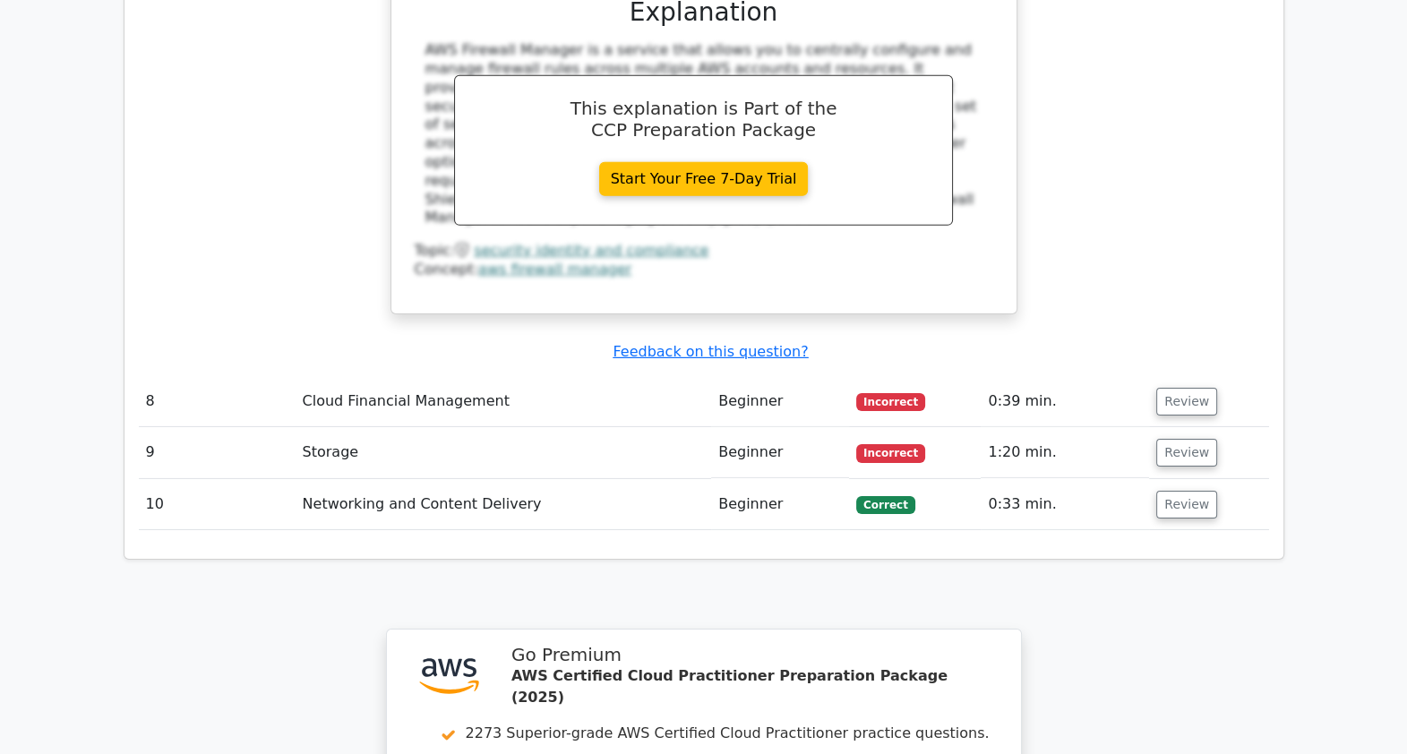
scroll to position [7150, 0]
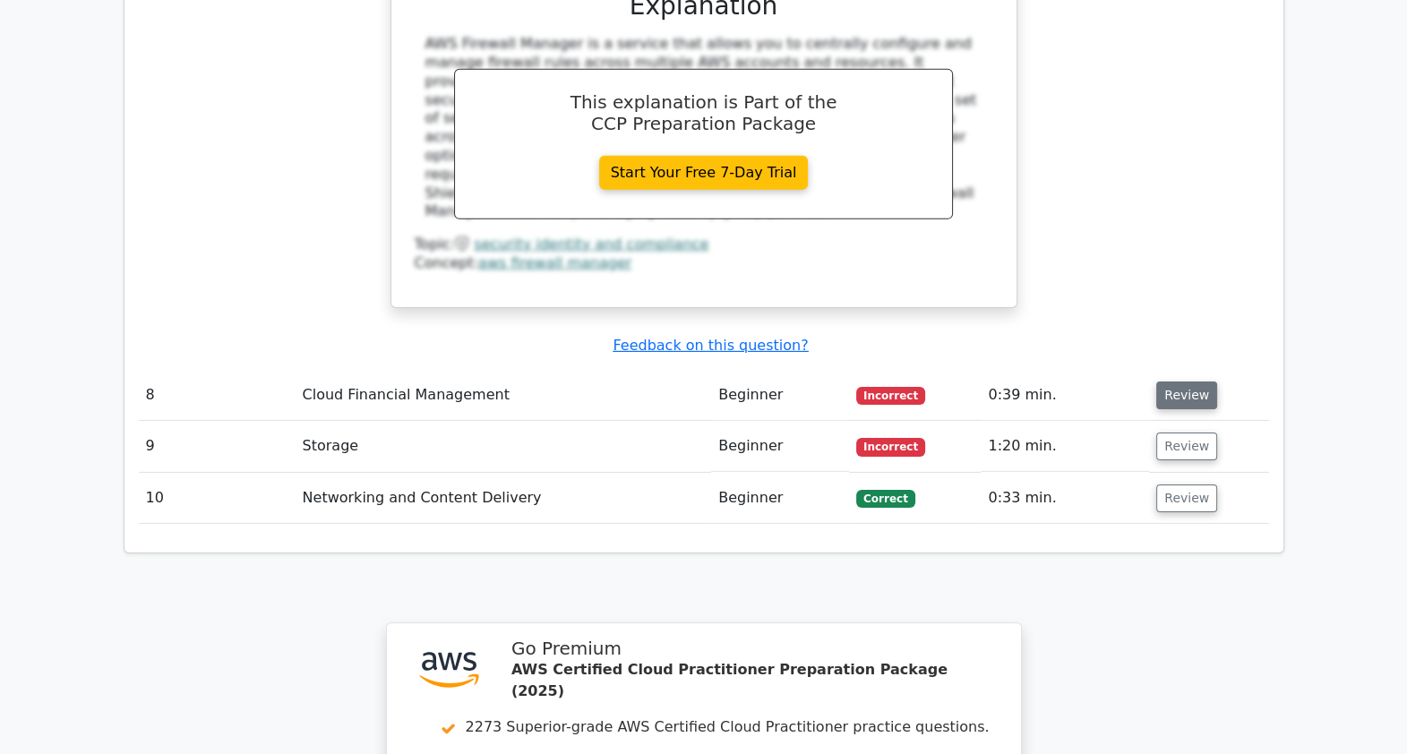
click at [1125, 381] on button "Review" at bounding box center [1186, 395] width 61 height 28
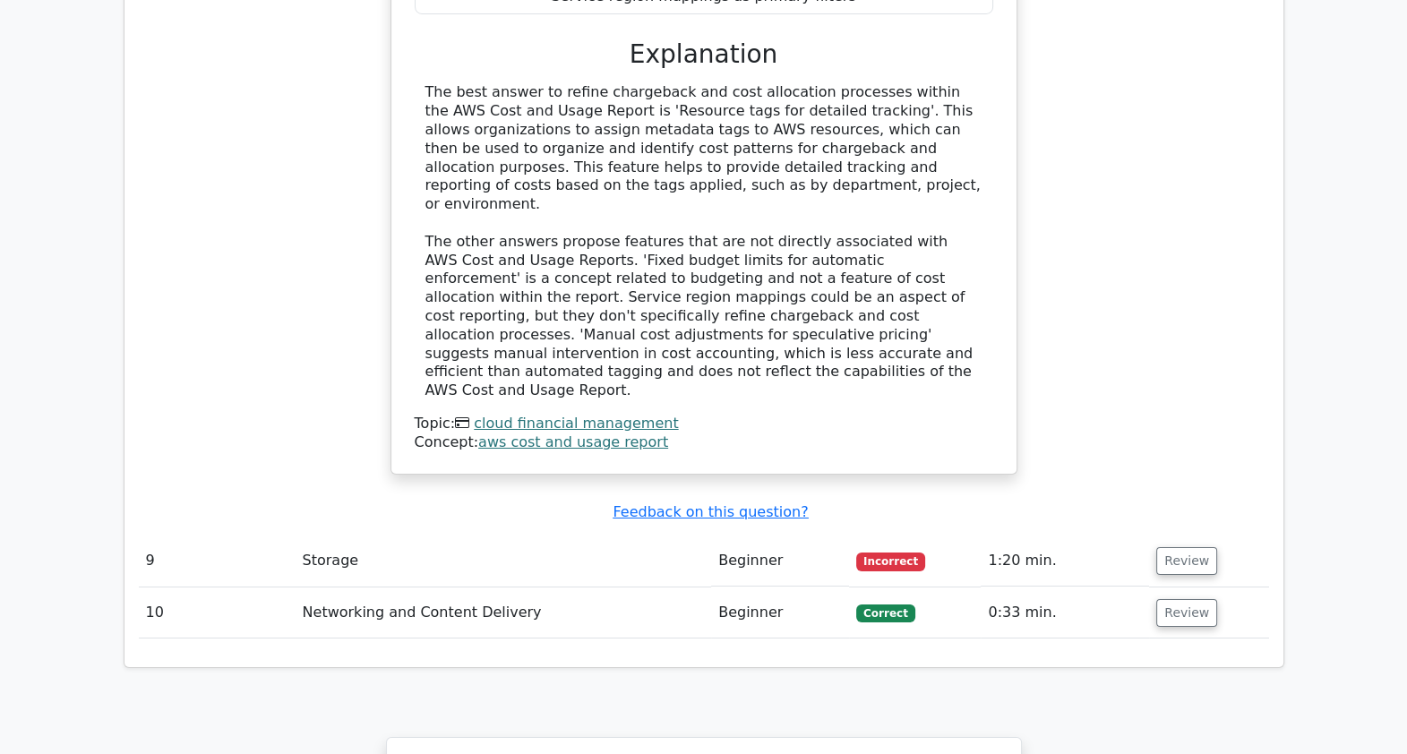
scroll to position [7898, 0]
click at [1125, 545] on button "Review" at bounding box center [1186, 559] width 61 height 28
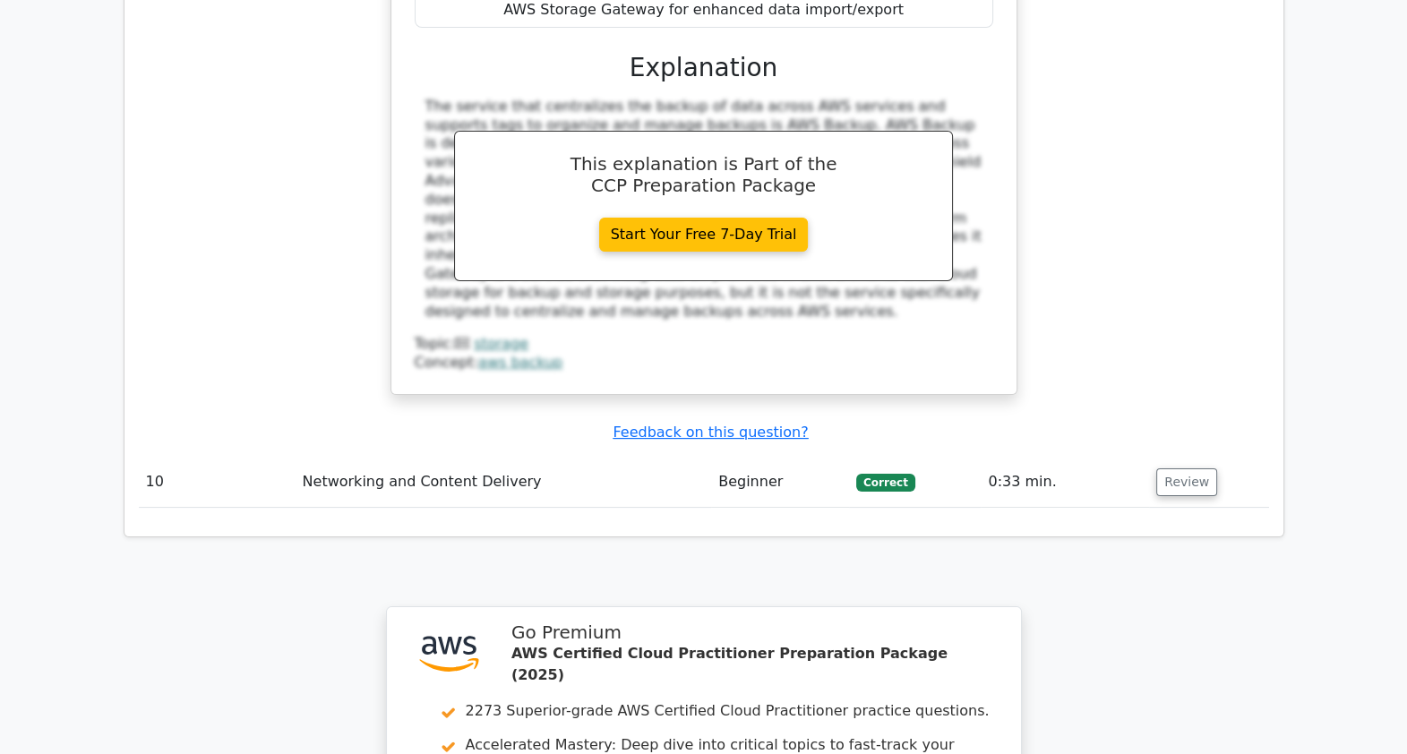
scroll to position [8890, 0]
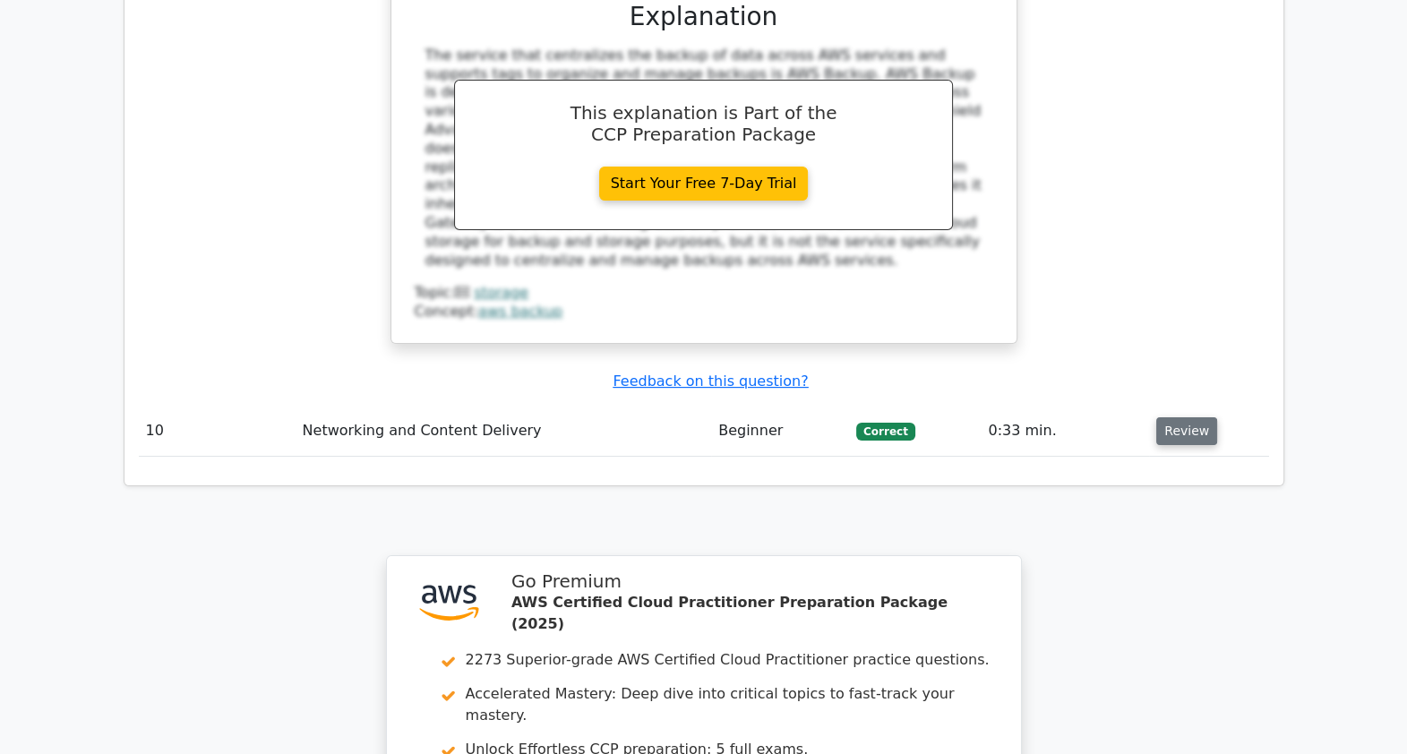
click at [1125, 417] on button "Review" at bounding box center [1186, 431] width 61 height 28
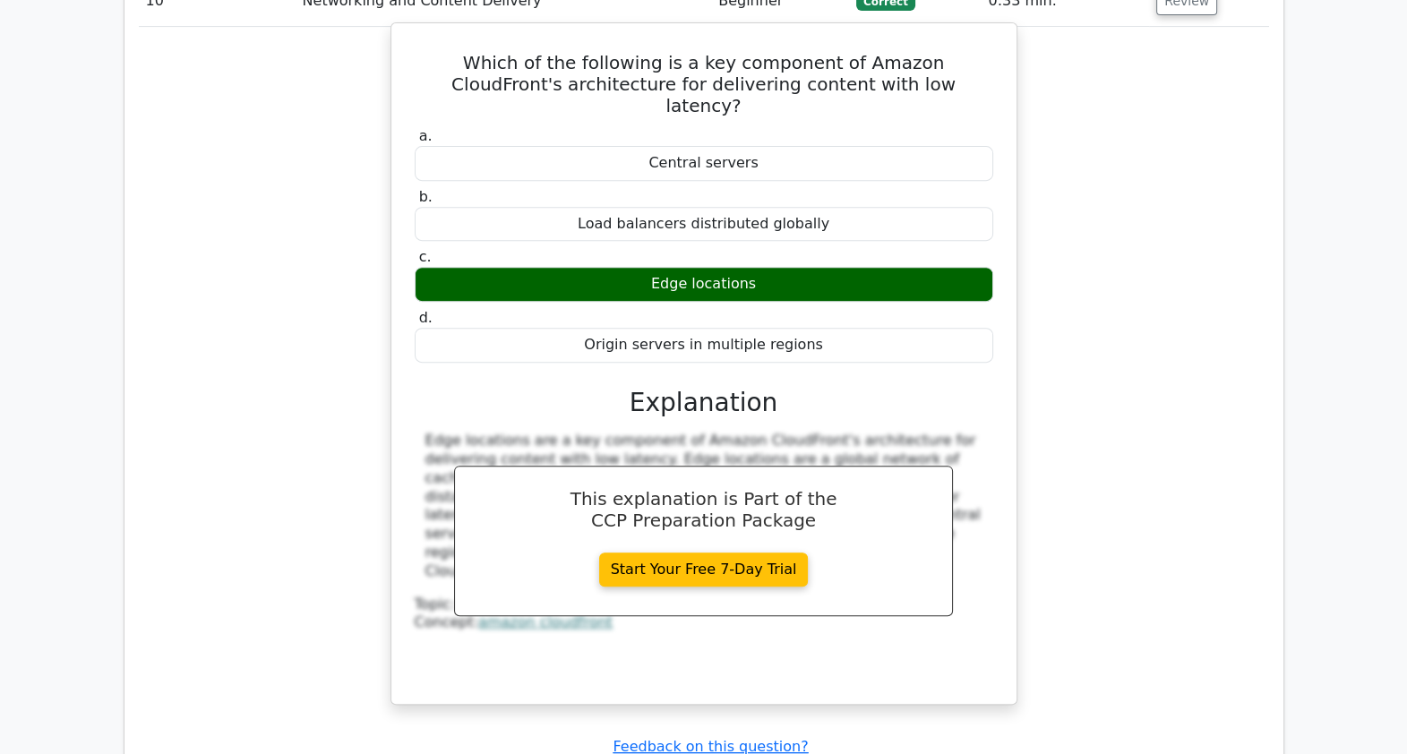
scroll to position [9771, 0]
